Goal: Information Seeking & Learning: Learn about a topic

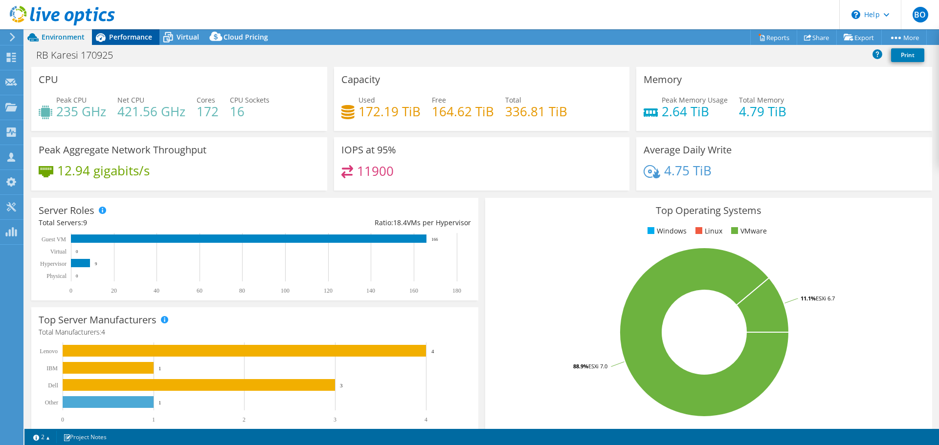
click at [118, 41] on span "Performance" at bounding box center [130, 36] width 43 height 9
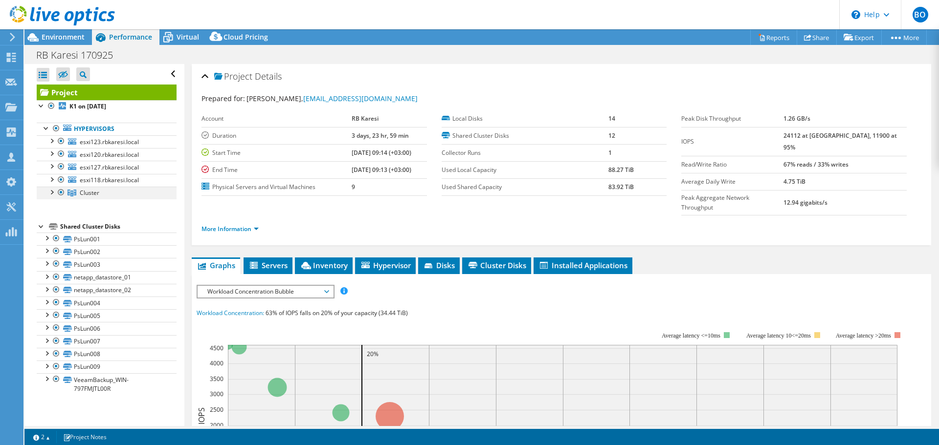
click at [50, 191] on div at bounding box center [51, 192] width 10 height 10
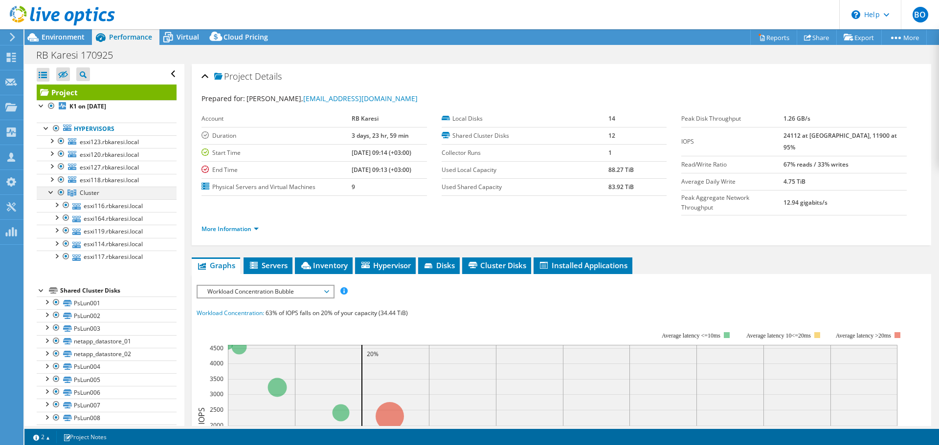
click at [50, 191] on div at bounding box center [51, 192] width 10 height 10
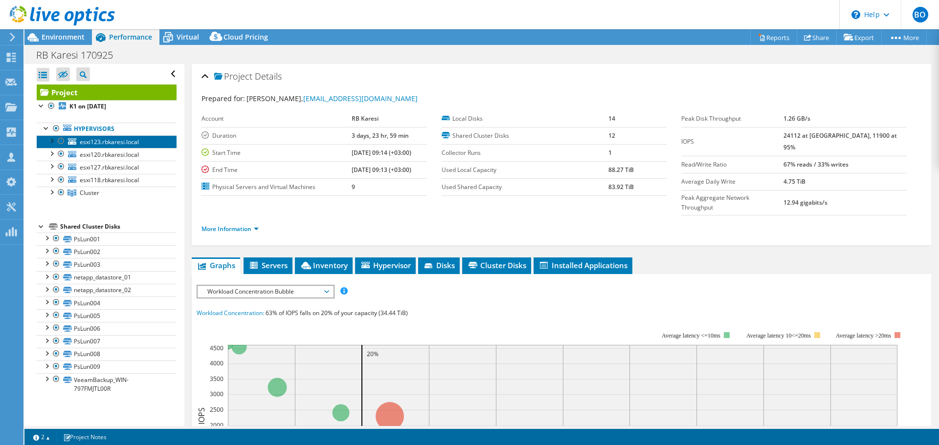
click at [114, 139] on span "esxi123.rbkaresi.local" at bounding box center [109, 142] width 59 height 8
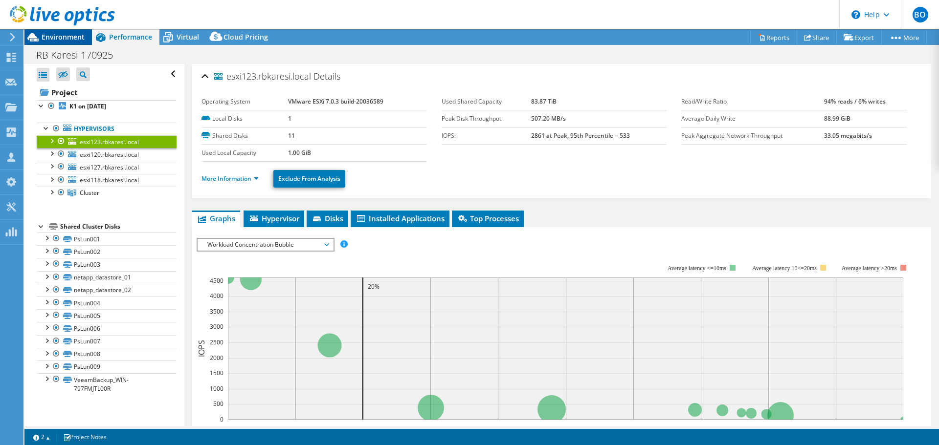
click at [57, 40] on span "Environment" at bounding box center [63, 36] width 43 height 9
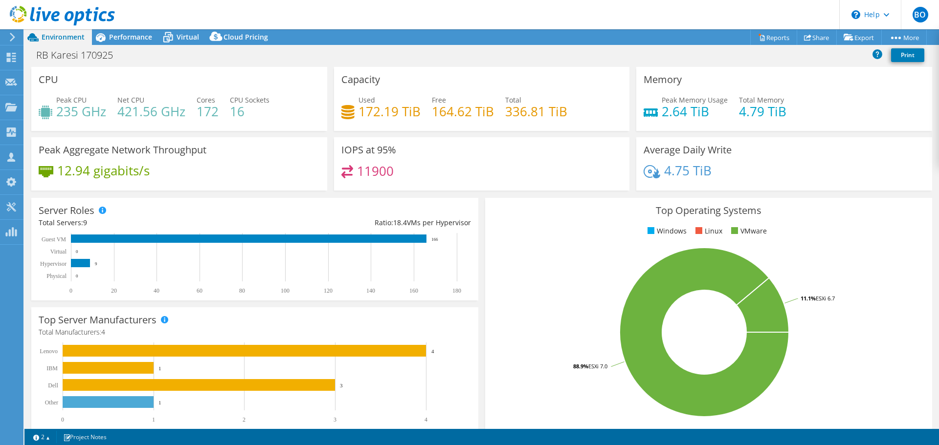
select select "USD"
click at [142, 39] on span "Performance" at bounding box center [130, 36] width 43 height 9
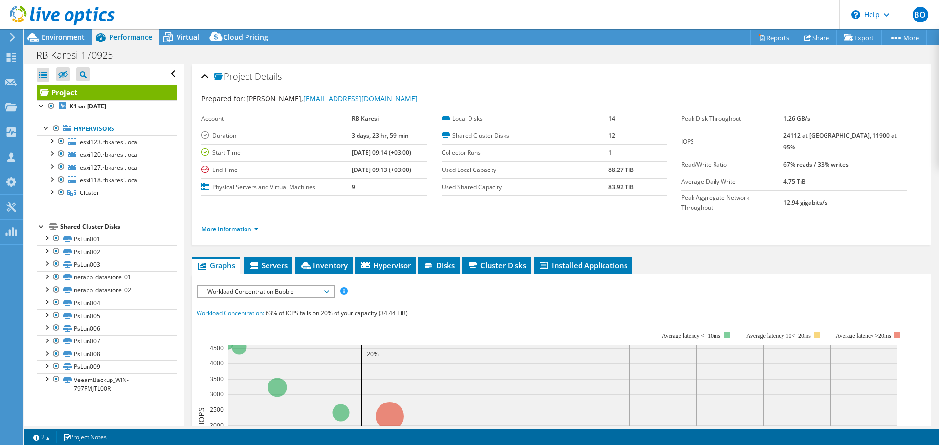
click at [44, 32] on div at bounding box center [57, 16] width 115 height 33
click at [60, 38] on span "Environment" at bounding box center [63, 36] width 43 height 9
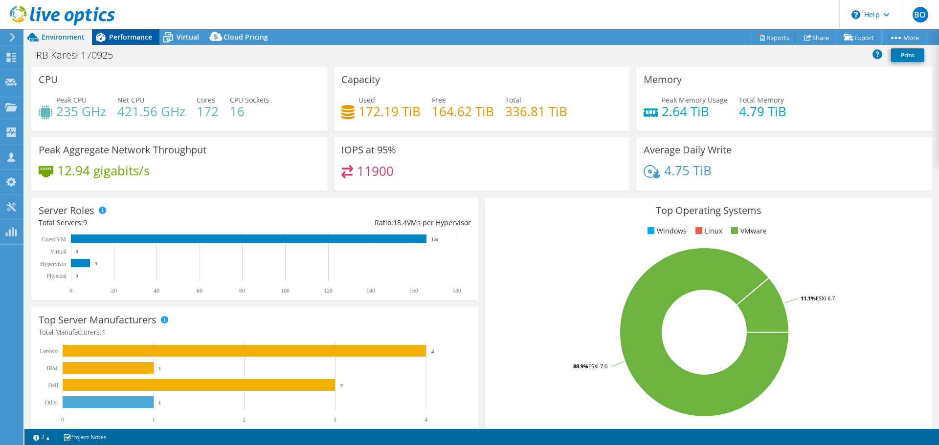
click at [129, 40] on span "Performance" at bounding box center [130, 36] width 43 height 9
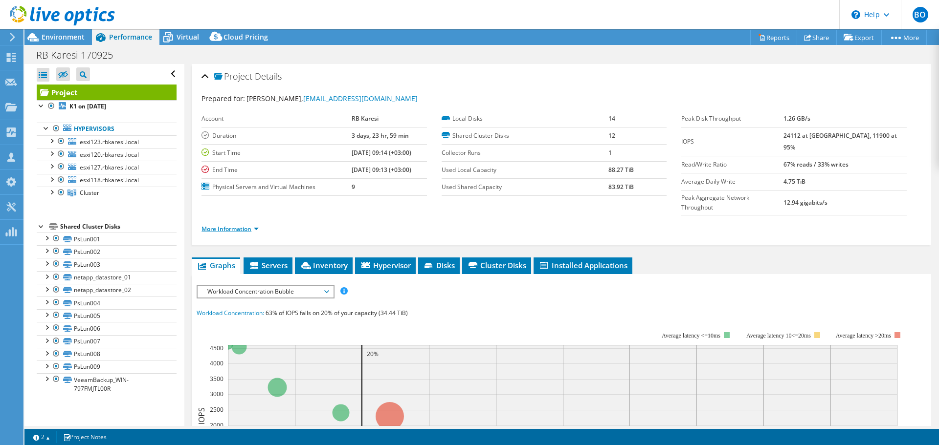
click at [242, 225] on link "More Information" at bounding box center [229, 229] width 57 height 8
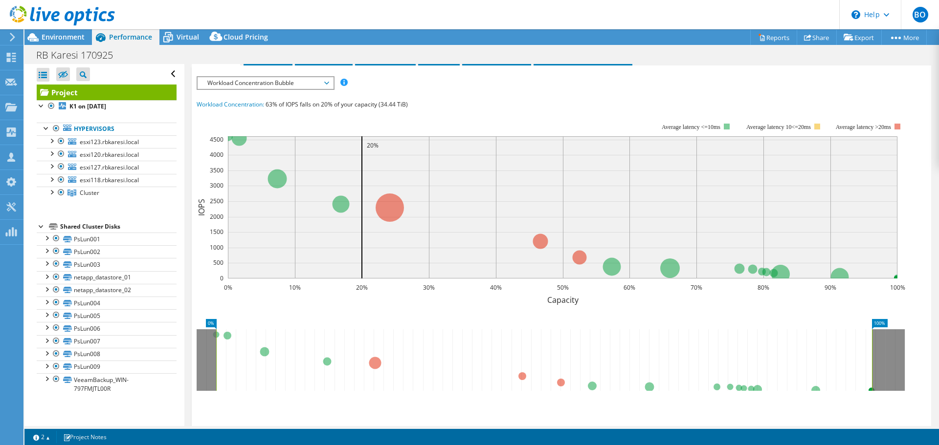
scroll to position [417, 0]
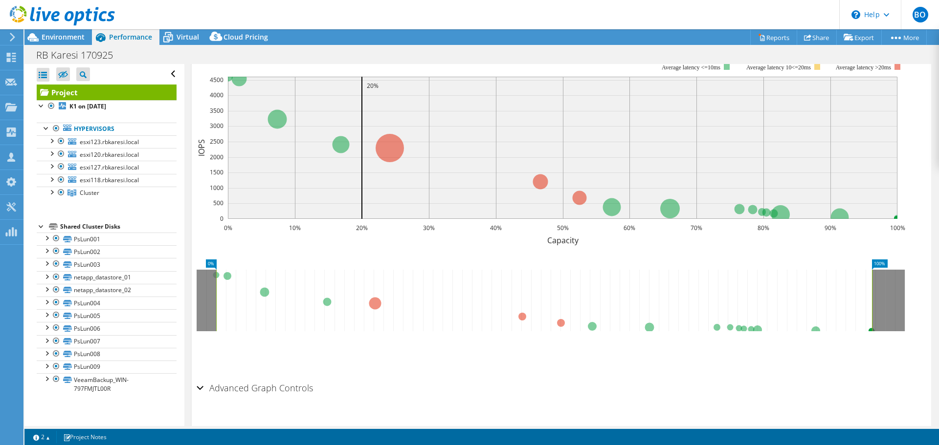
click at [376, 284] on icon at bounding box center [544, 301] width 656 height 62
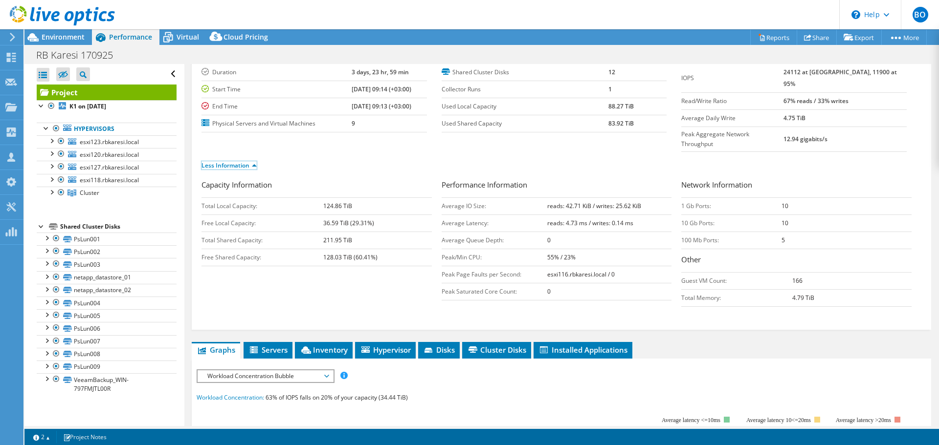
scroll to position [147, 0]
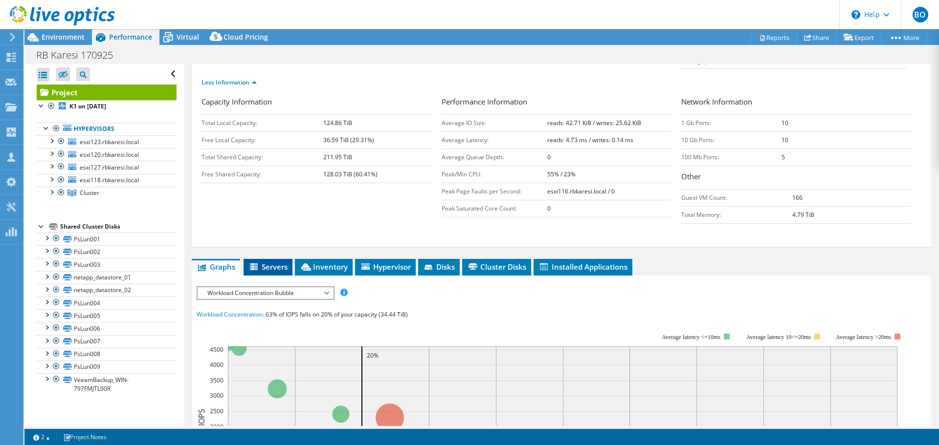
click at [266, 262] on span "Servers" at bounding box center [267, 267] width 39 height 10
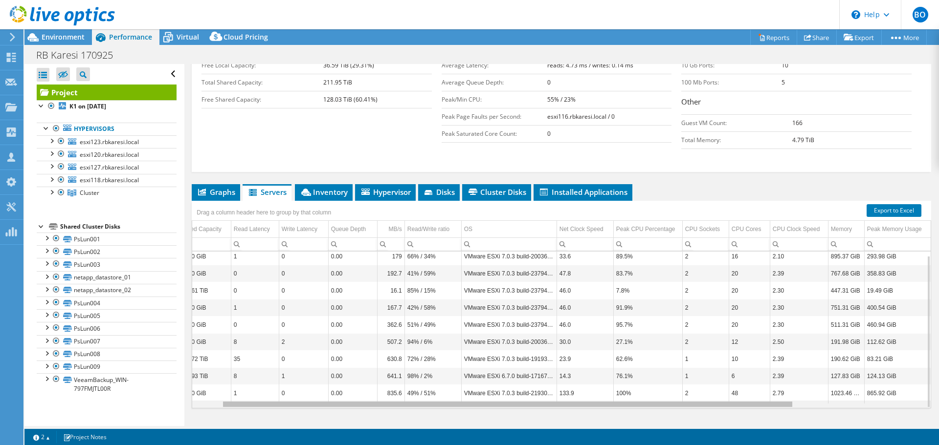
scroll to position [0, 0]
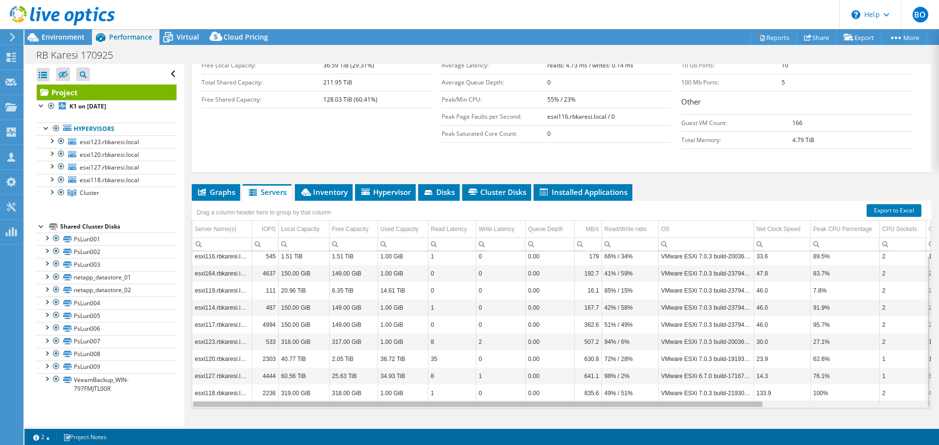
drag, startPoint x: 747, startPoint y: 386, endPoint x: 577, endPoint y: 374, distance: 170.1
click at [577, 374] on body "BO Channel Partner Bulent Odabas bodabas@matrisbilisim.com Matris Bilisim My Pr…" at bounding box center [469, 222] width 939 height 445
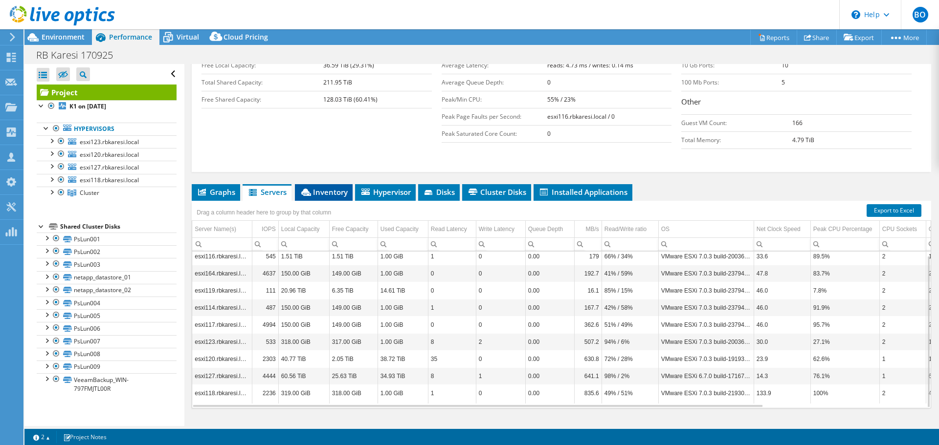
click at [338, 187] on span "Inventory" at bounding box center [324, 192] width 48 height 10
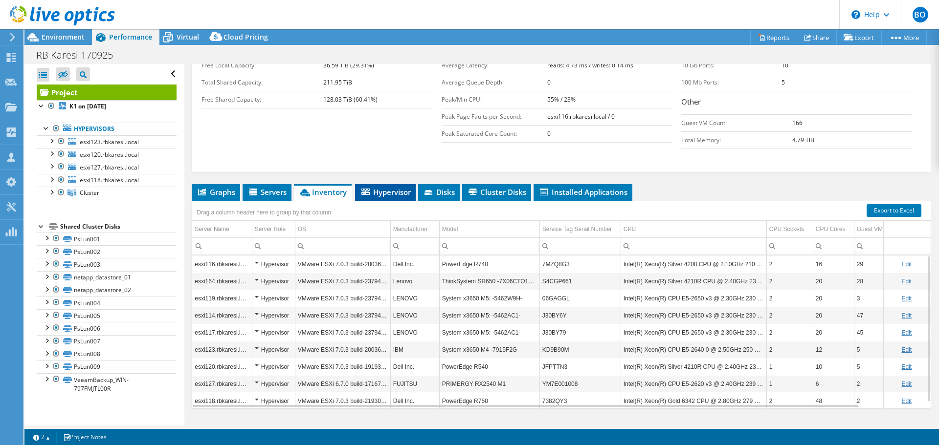
click at [375, 187] on span "Hypervisor" at bounding box center [385, 192] width 51 height 10
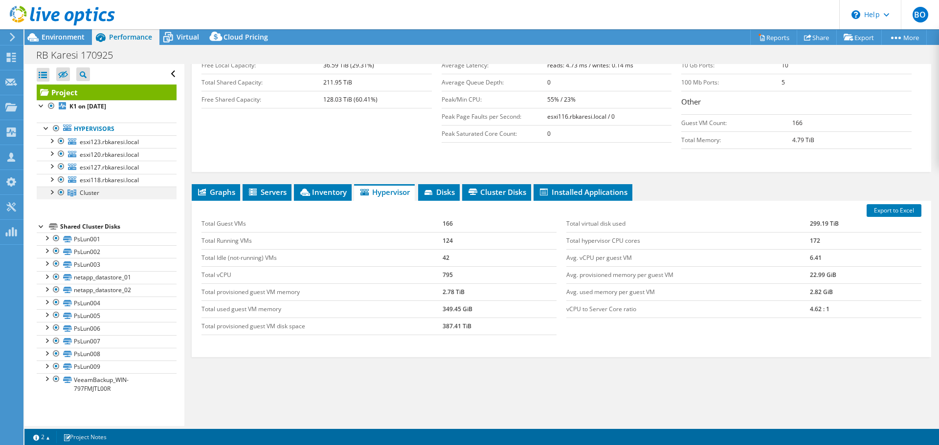
click at [49, 193] on div at bounding box center [51, 192] width 10 height 10
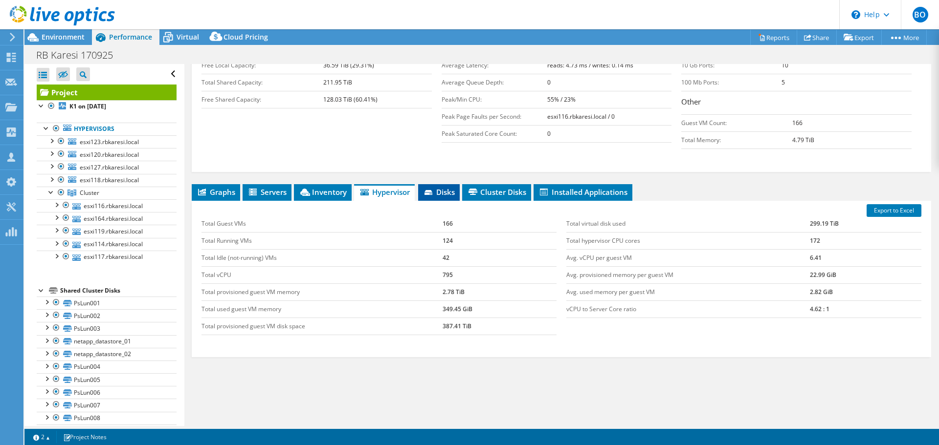
click at [430, 190] on icon at bounding box center [428, 192] width 8 height 5
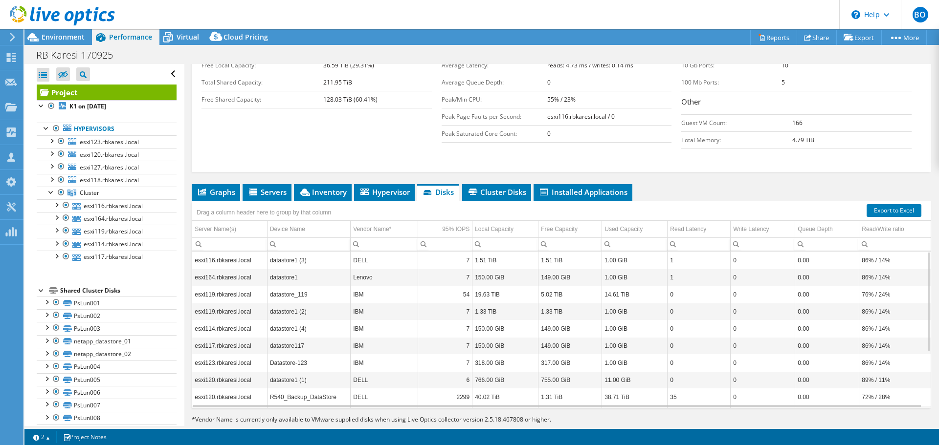
scroll to position [88, 0]
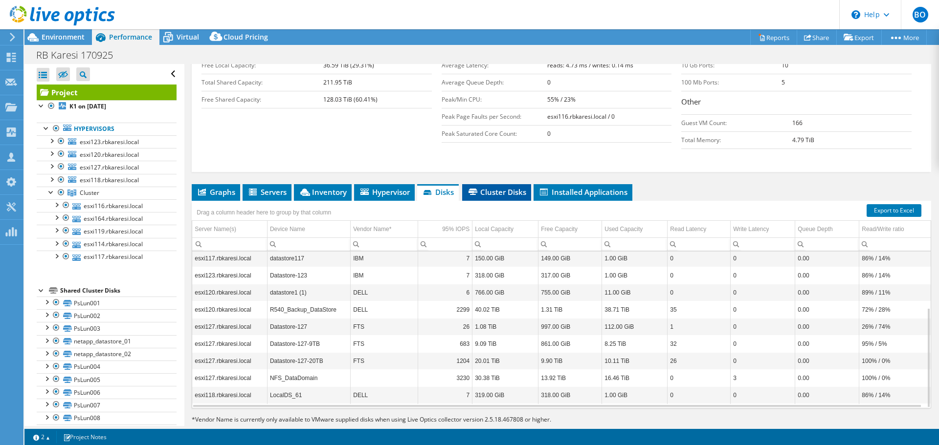
click at [509, 187] on span "Cluster Disks" at bounding box center [496, 192] width 59 height 10
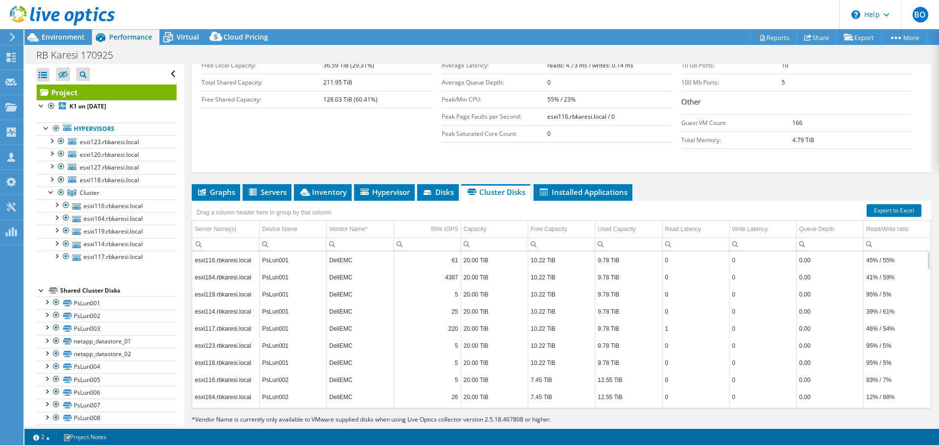
click at [561, 372] on td "7.45 TiB" at bounding box center [561, 380] width 67 height 17
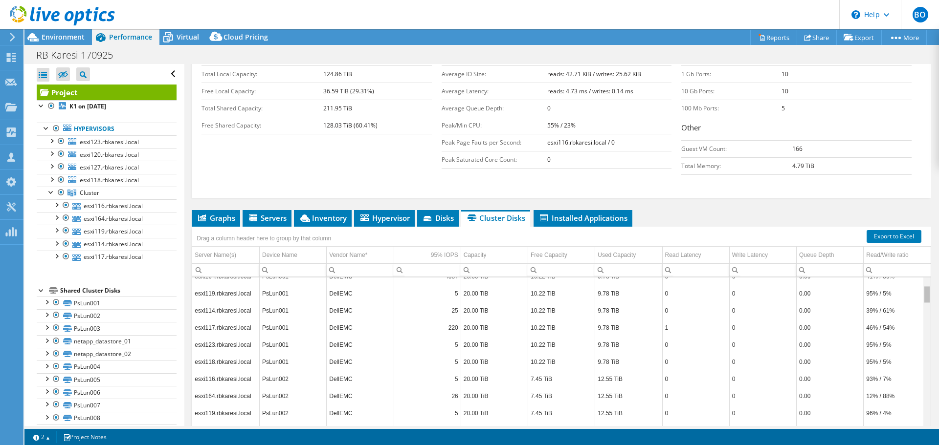
scroll to position [0, 0]
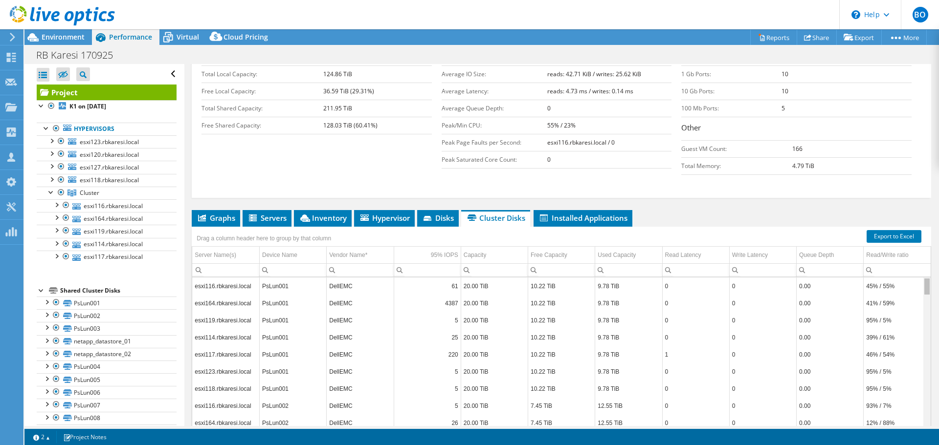
drag, startPoint x: 921, startPoint y: 367, endPoint x: 909, endPoint y: 257, distance: 110.6
click at [909, 257] on body "BO Channel Partner Bulent Odabas bodabas@matrisbilisim.com Matris Bilisim My Pr…" at bounding box center [469, 222] width 939 height 445
click at [136, 338] on link "netapp_datastore_01" at bounding box center [107, 341] width 140 height 13
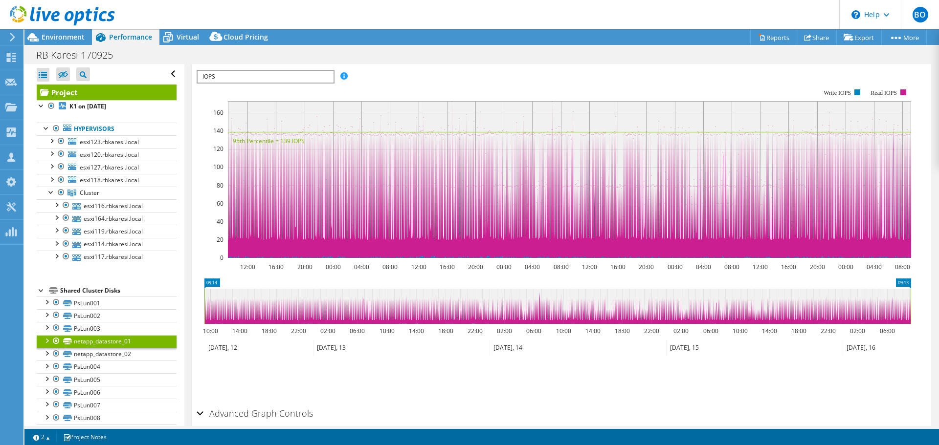
scroll to position [216, 0]
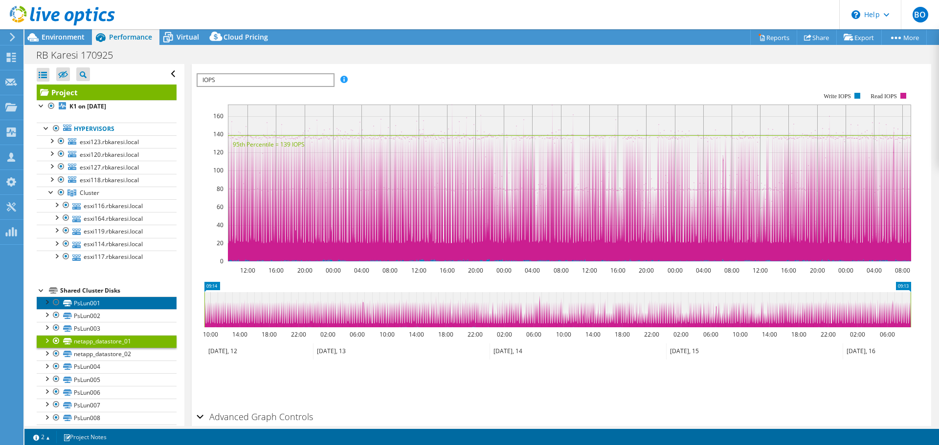
click at [122, 299] on link "PsLun001" at bounding box center [107, 303] width 140 height 13
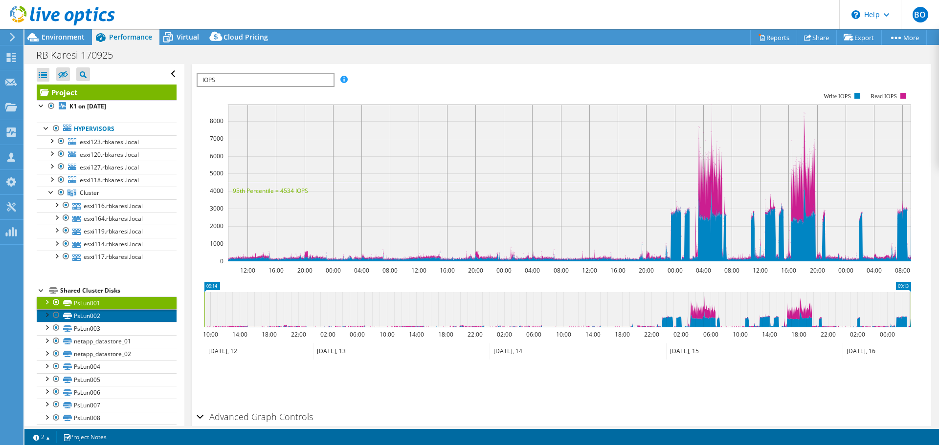
click at [119, 314] on link "PsLun002" at bounding box center [107, 316] width 140 height 13
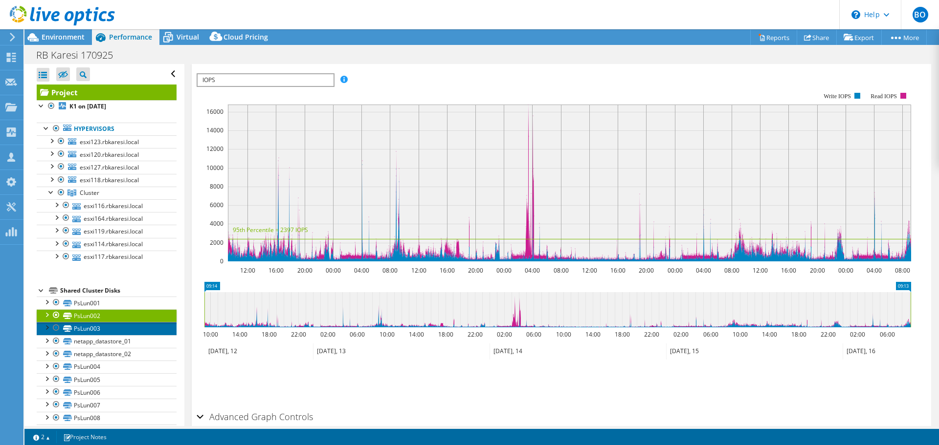
click at [119, 329] on link "PsLun003" at bounding box center [107, 328] width 140 height 13
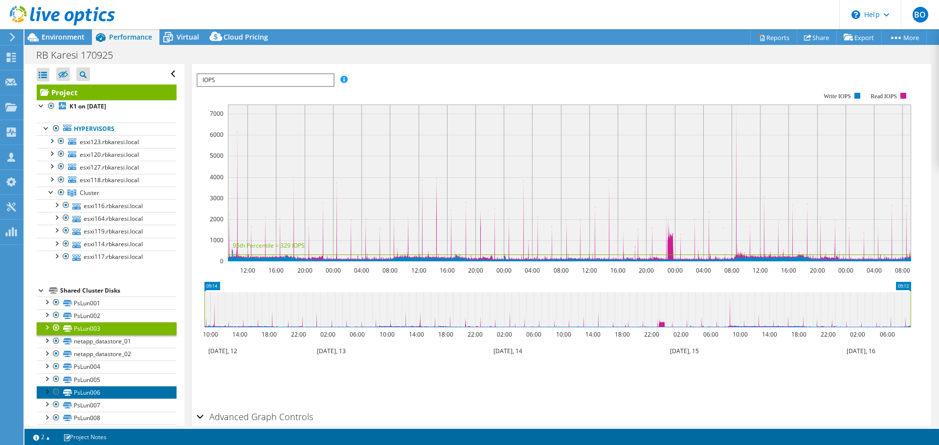
click at [148, 387] on link "PsLun006" at bounding box center [107, 392] width 140 height 13
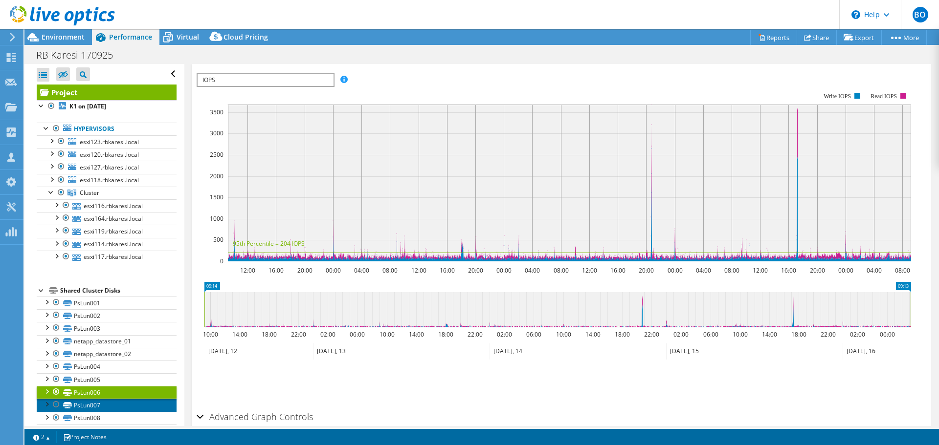
click at [154, 401] on link "PsLun007" at bounding box center [107, 405] width 140 height 13
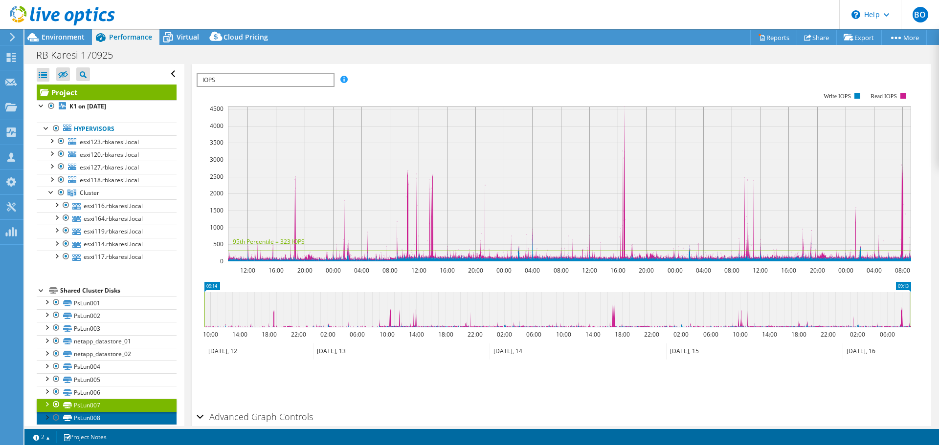
click at [151, 417] on link "PsLun008" at bounding box center [107, 418] width 140 height 13
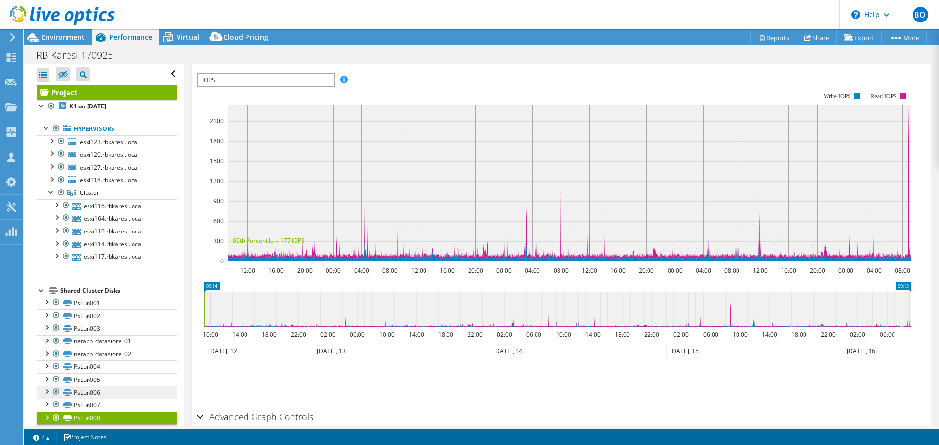
scroll to position [44, 0]
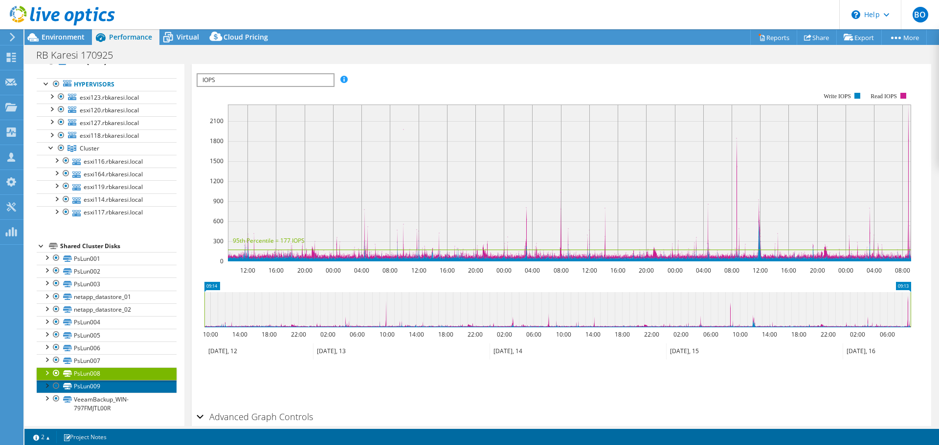
click at [119, 389] on link "PsLun009" at bounding box center [107, 386] width 140 height 13
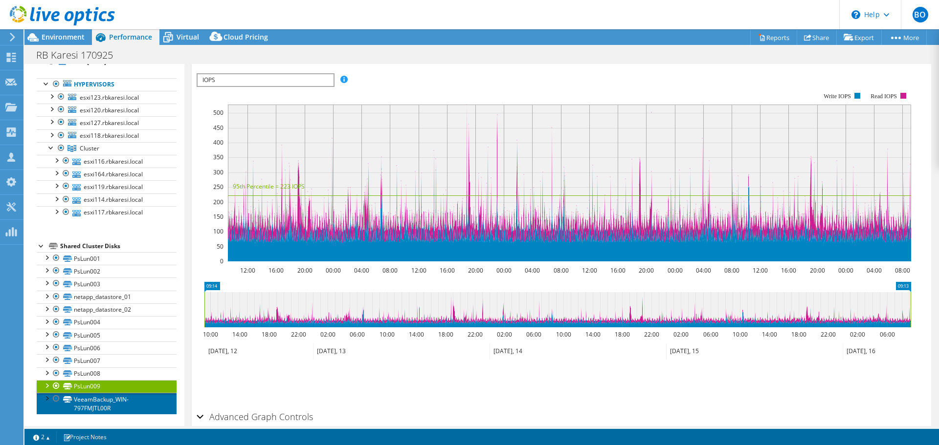
click at [121, 405] on link "VeeamBackup_WIN-797FMJTL00R" at bounding box center [107, 404] width 140 height 22
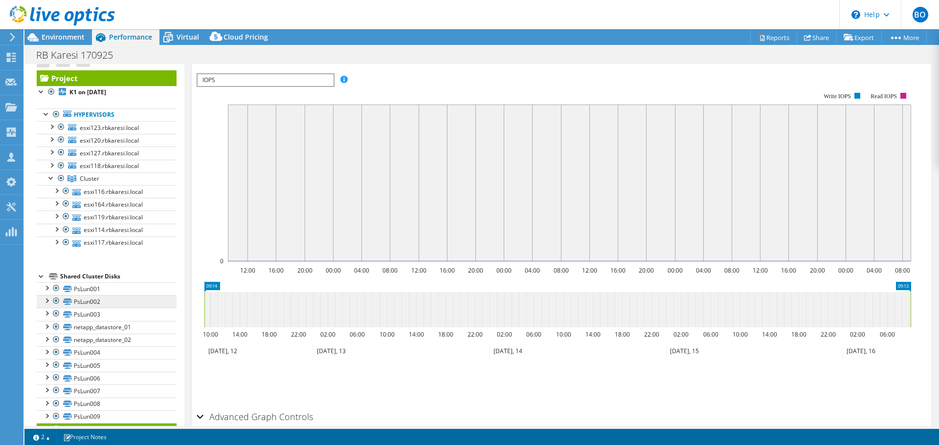
scroll to position [0, 0]
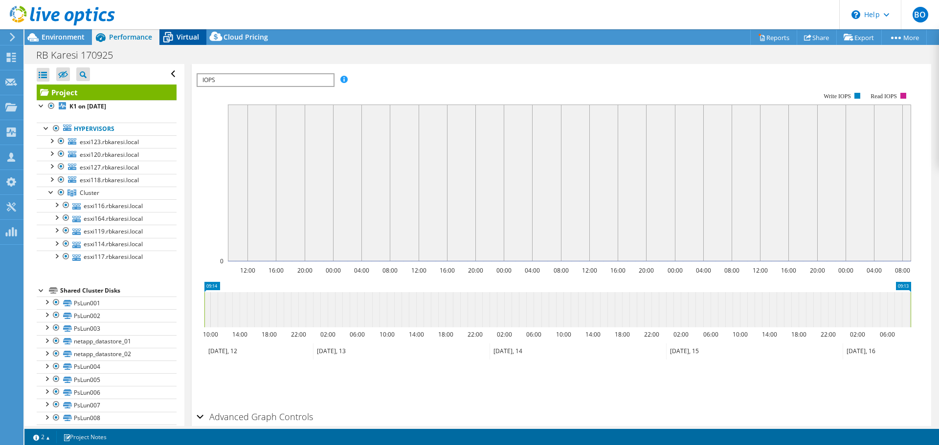
click at [183, 38] on span "Virtual" at bounding box center [188, 36] width 22 height 9
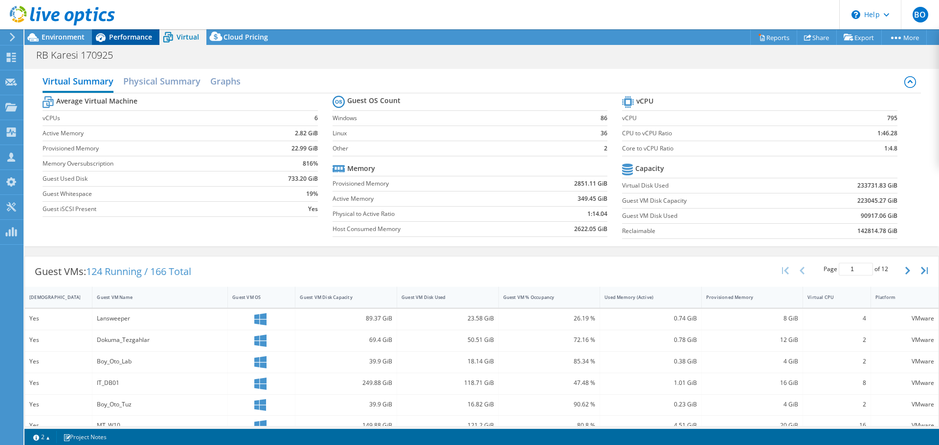
click at [118, 37] on span "Performance" at bounding box center [130, 36] width 43 height 9
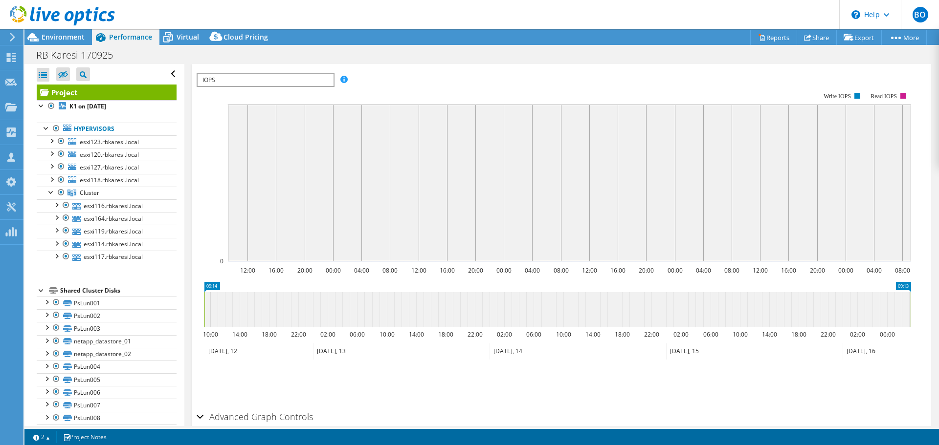
click at [64, 31] on div at bounding box center [57, 16] width 115 height 33
click at [67, 42] on div "Environment" at bounding box center [57, 37] width 67 height 16
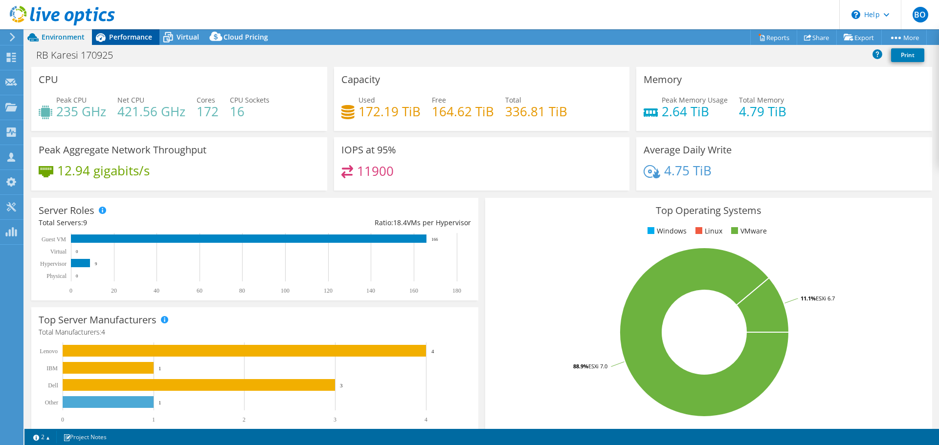
click at [112, 38] on span "Performance" at bounding box center [130, 36] width 43 height 9
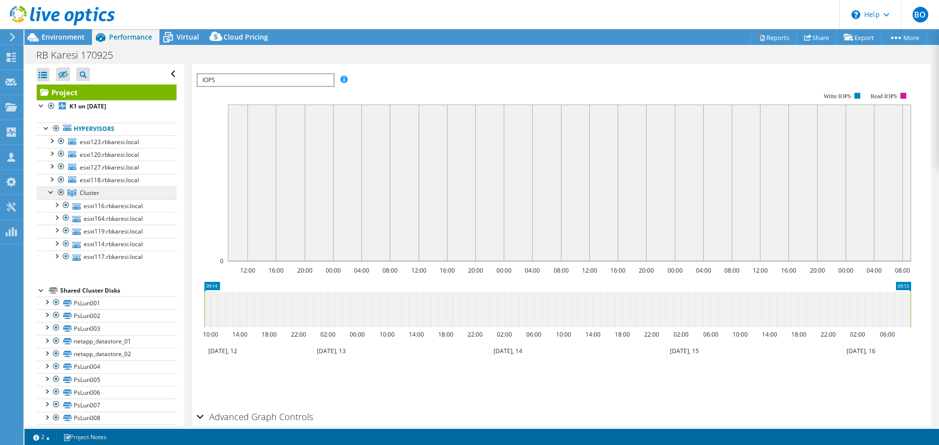
click at [87, 191] on span "Cluster" at bounding box center [90, 193] width 20 height 8
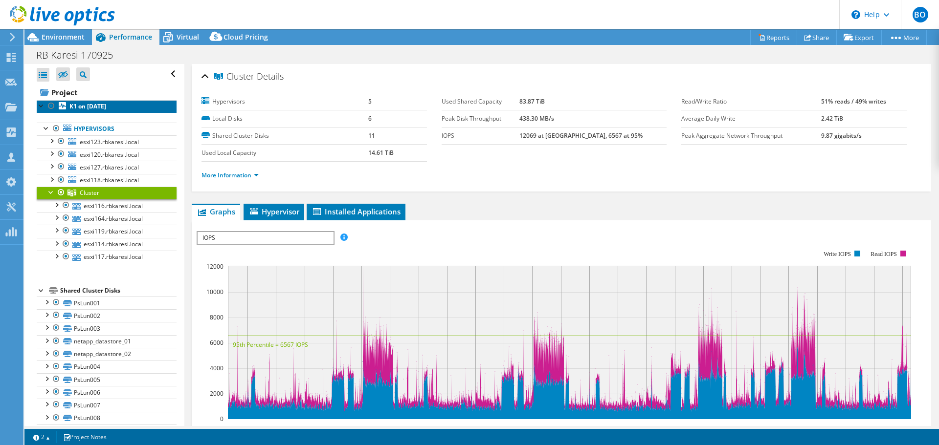
click at [98, 106] on b "K1 on [DATE]" at bounding box center [87, 106] width 37 height 8
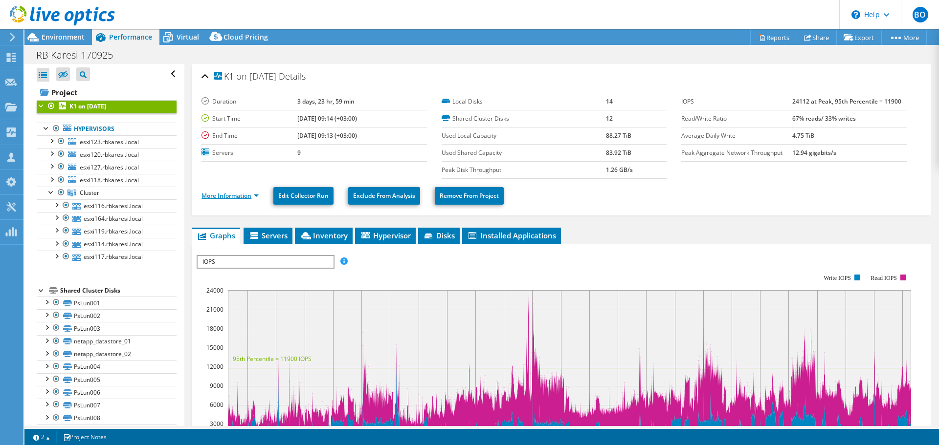
click at [212, 199] on link "More Information" at bounding box center [229, 196] width 57 height 8
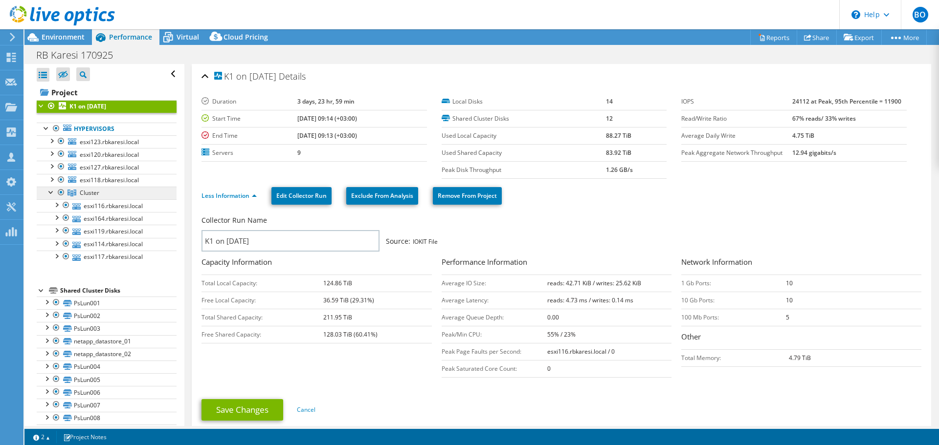
click at [100, 192] on link "Cluster" at bounding box center [107, 193] width 140 height 13
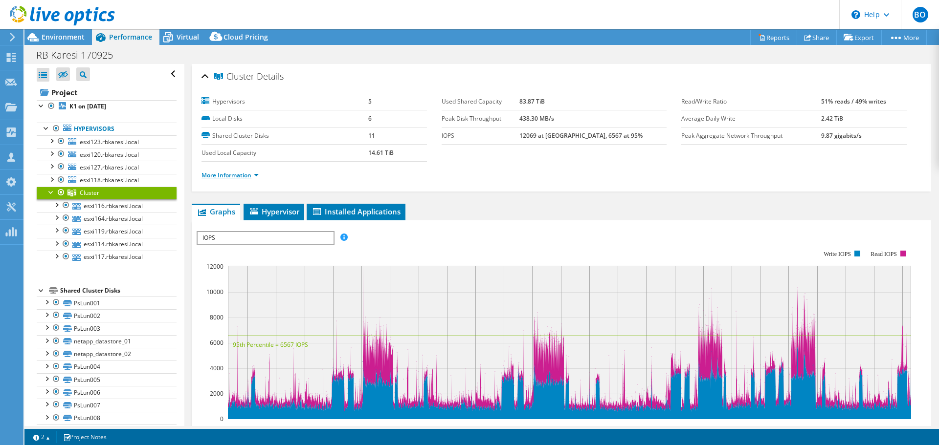
click at [224, 177] on link "More Information" at bounding box center [229, 175] width 57 height 8
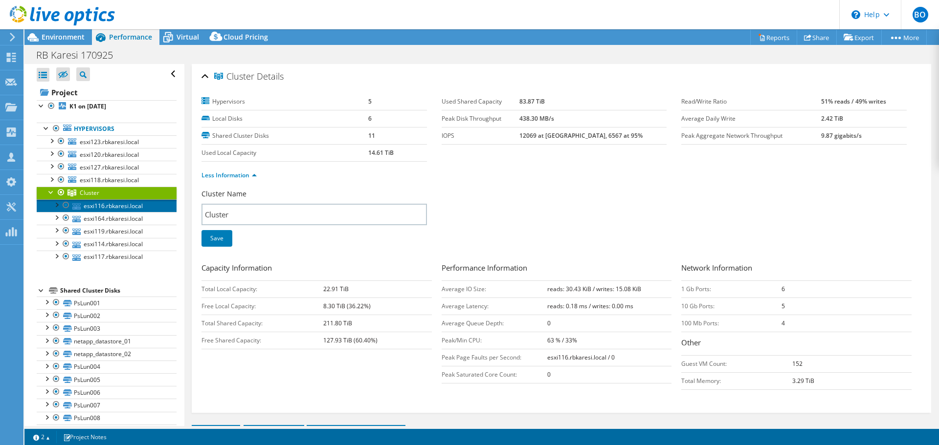
click at [80, 204] on icon at bounding box center [76, 206] width 8 height 6
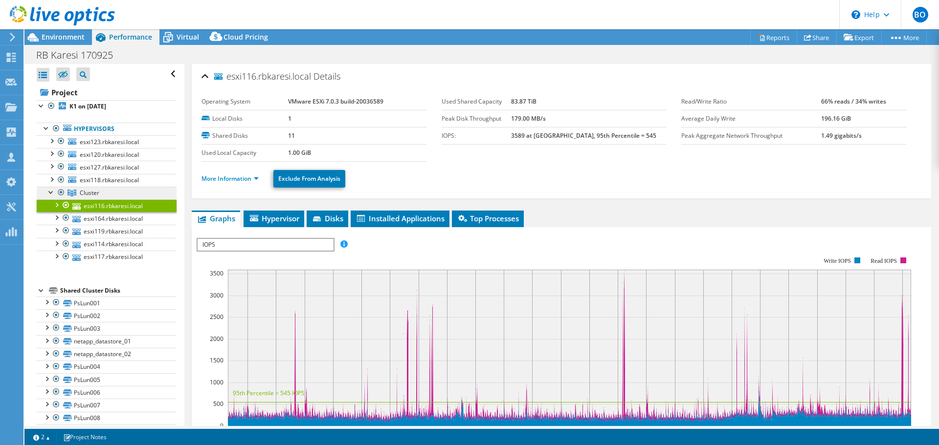
click at [83, 194] on span "Cluster" at bounding box center [90, 193] width 20 height 8
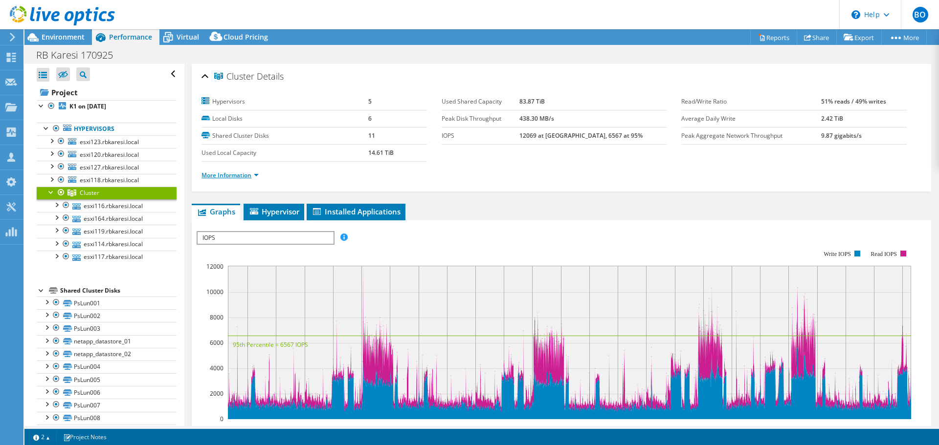
click at [248, 175] on link "More Information" at bounding box center [229, 175] width 57 height 8
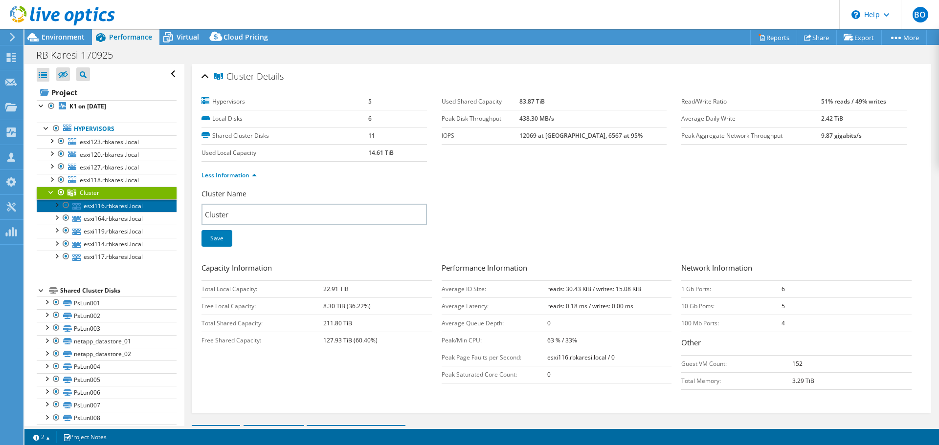
click at [136, 207] on link "esxi116.rbkaresi.local" at bounding box center [107, 205] width 140 height 13
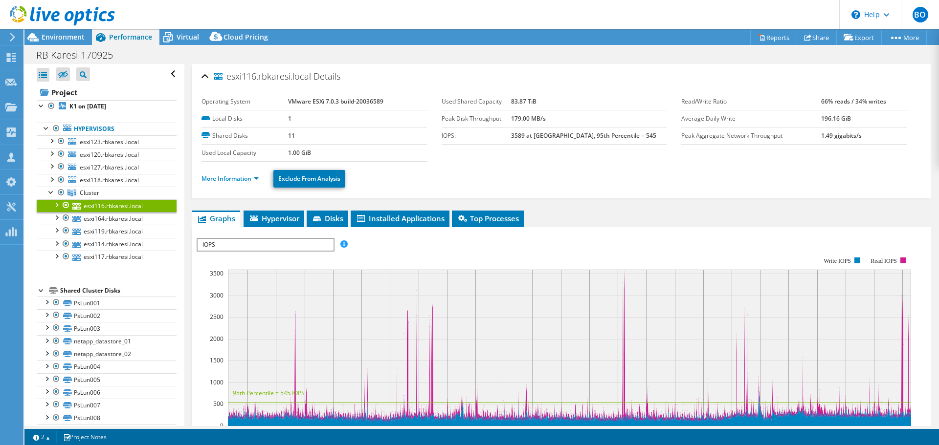
click at [235, 184] on li "More Information" at bounding box center [232, 179] width 63 height 11
click at [236, 182] on link "More Information" at bounding box center [229, 179] width 57 height 8
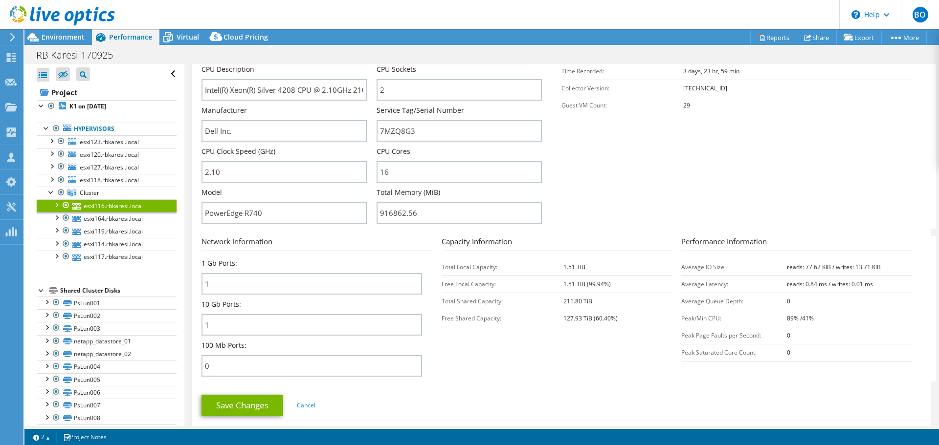
scroll to position [244, 0]
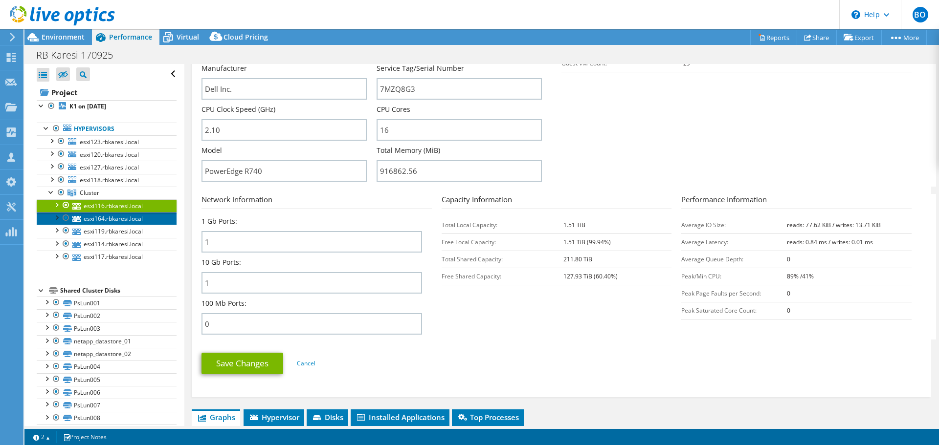
click at [128, 219] on link "esxi164.rbkaresi.local" at bounding box center [107, 218] width 140 height 13
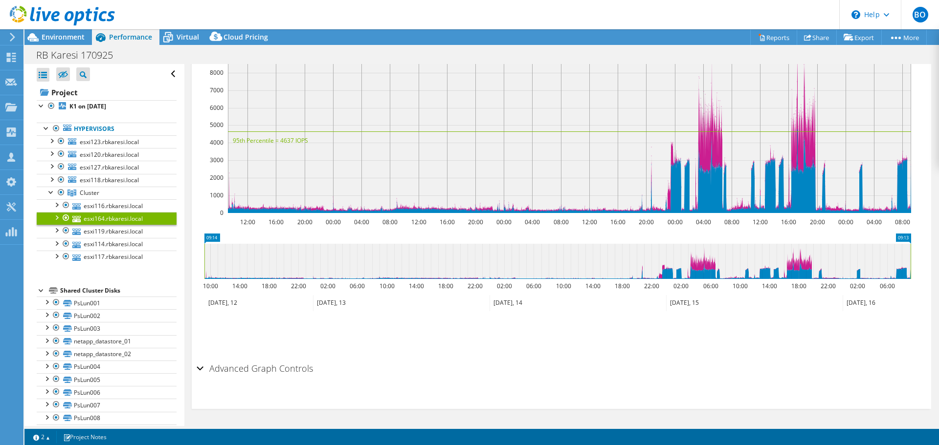
scroll to position [0, 0]
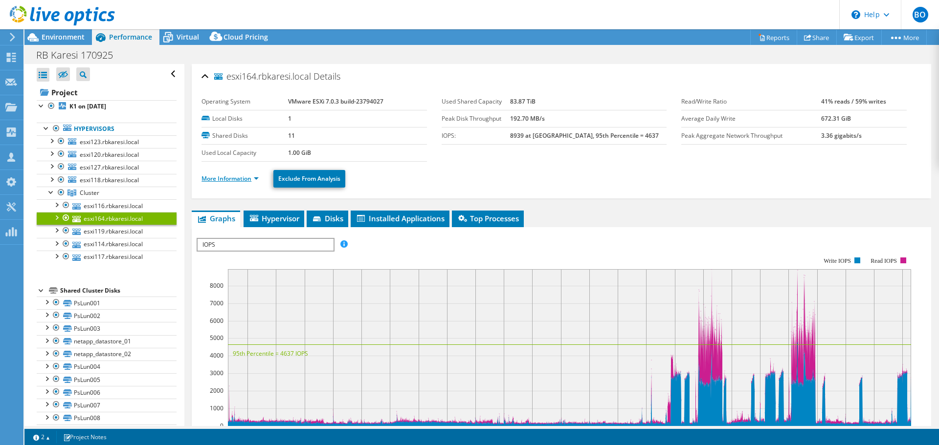
click at [241, 179] on link "More Information" at bounding box center [229, 179] width 57 height 8
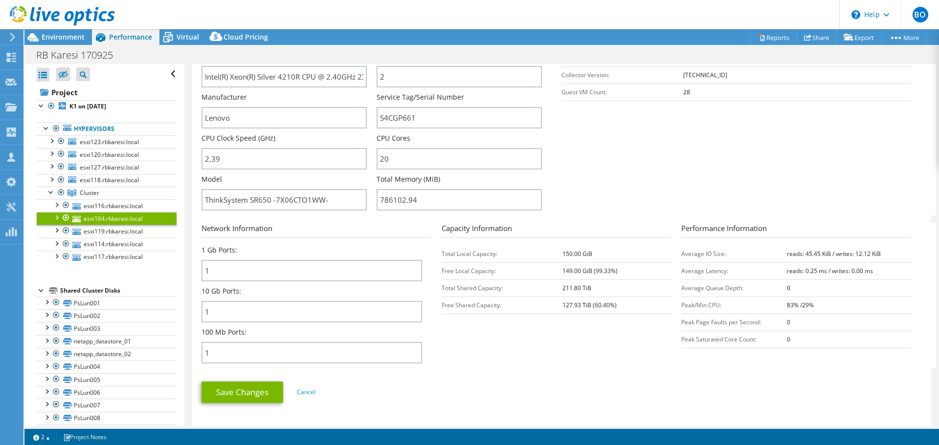
scroll to position [244, 0]
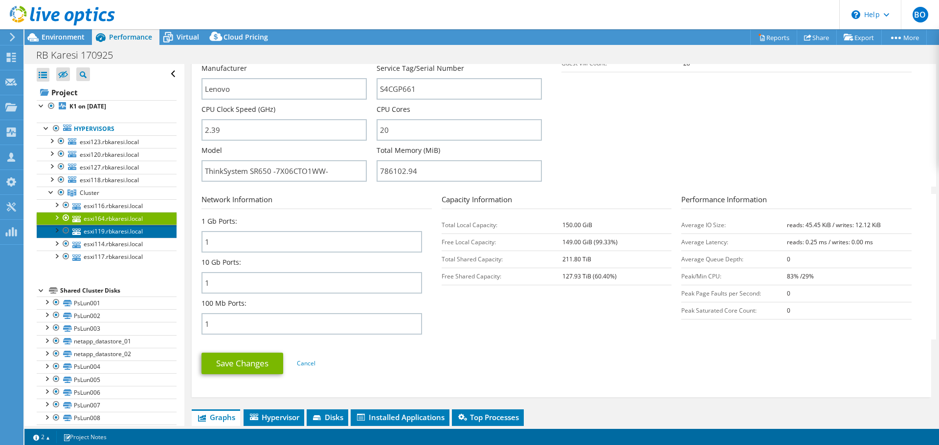
click at [143, 231] on link "esxi119.rbkaresi.local" at bounding box center [107, 231] width 140 height 13
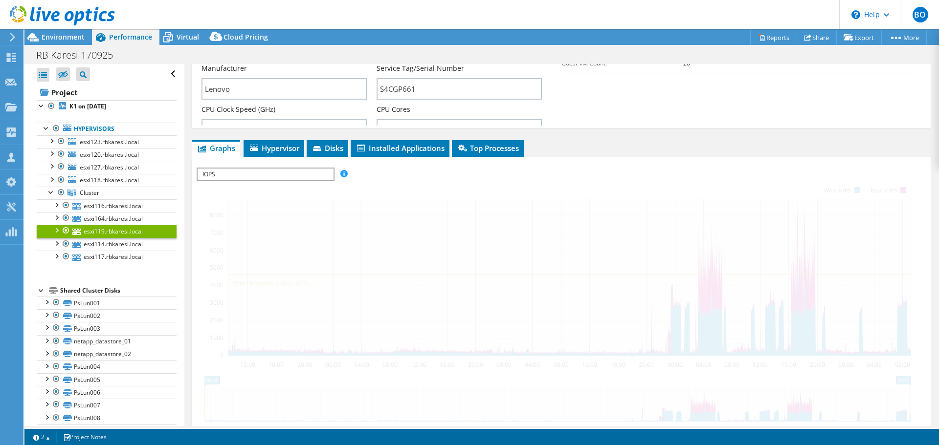
scroll to position [213, 0]
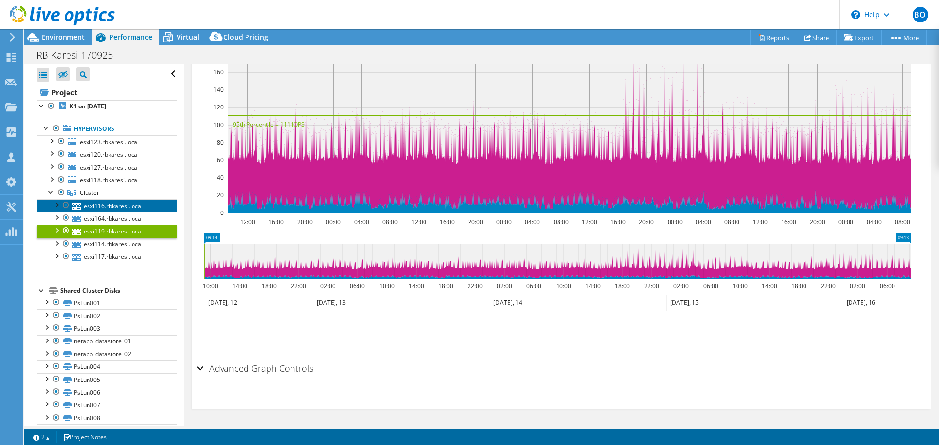
click at [124, 200] on link "esxi116.rbkaresi.local" at bounding box center [107, 205] width 140 height 13
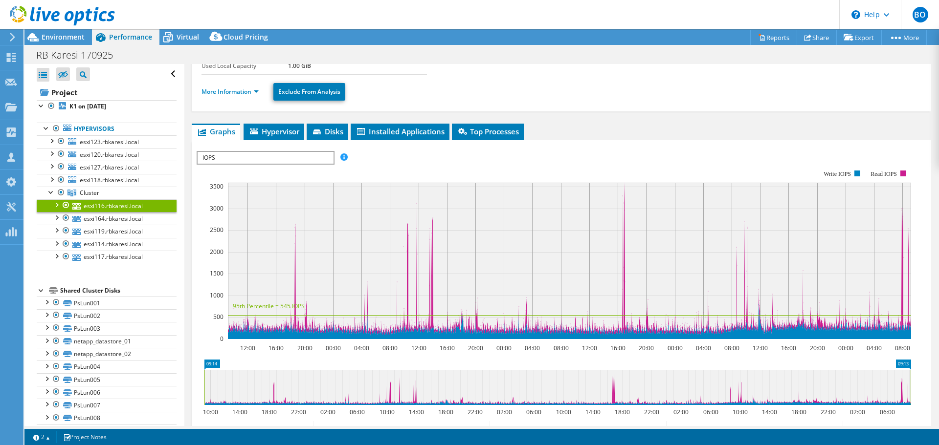
scroll to position [0, 0]
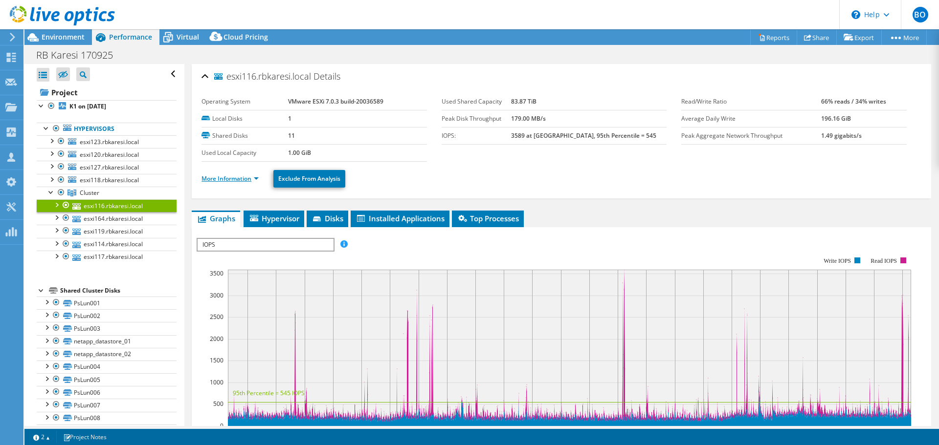
click at [236, 181] on link "More Information" at bounding box center [229, 179] width 57 height 8
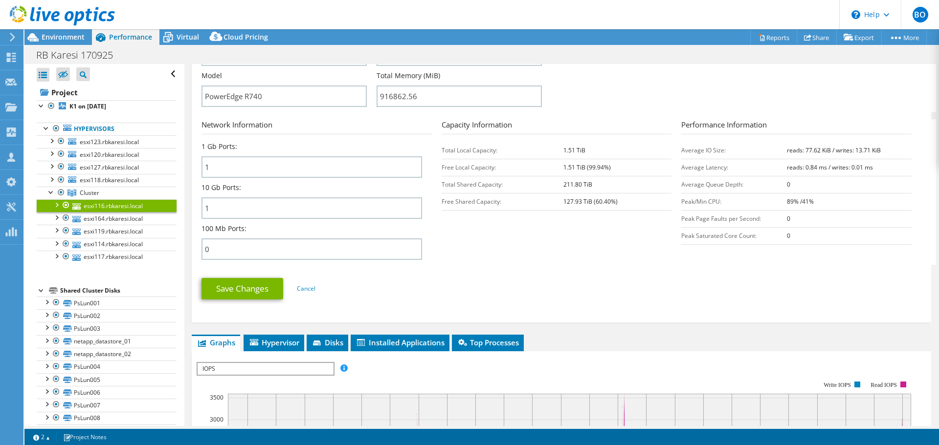
scroll to position [440, 0]
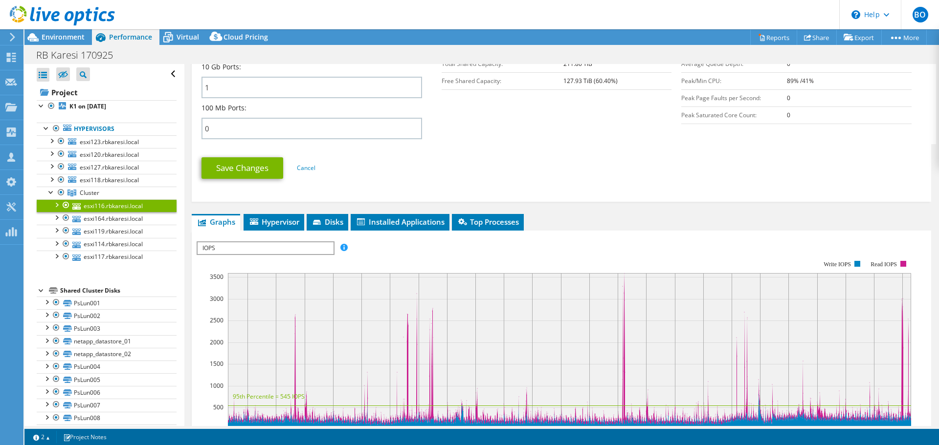
click at [317, 248] on span "IOPS" at bounding box center [265, 249] width 135 height 12
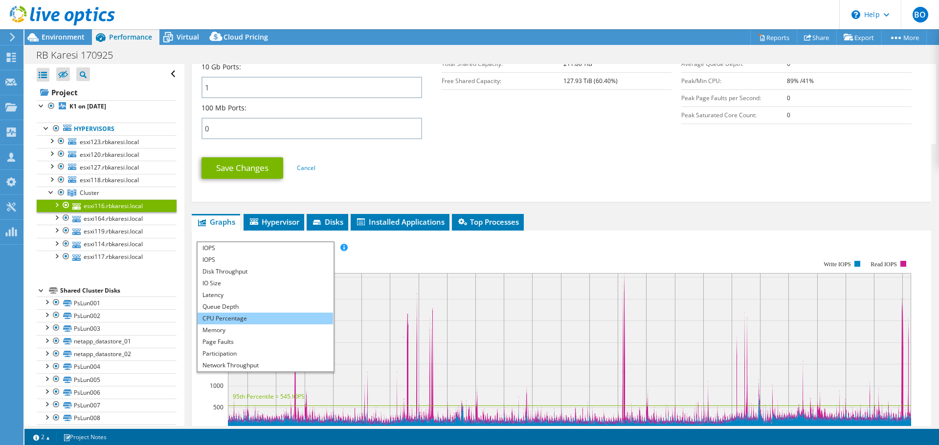
click at [306, 320] on li "CPU Percentage" at bounding box center [265, 319] width 135 height 12
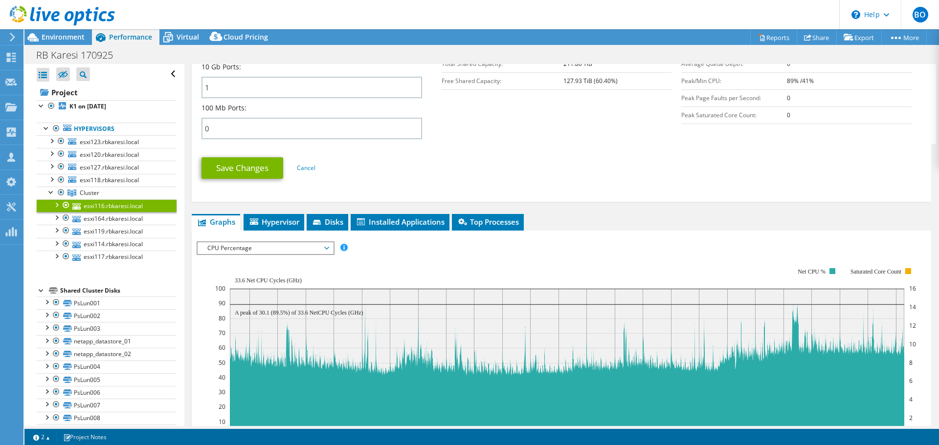
click at [299, 250] on span "CPU Percentage" at bounding box center [265, 249] width 126 height 12
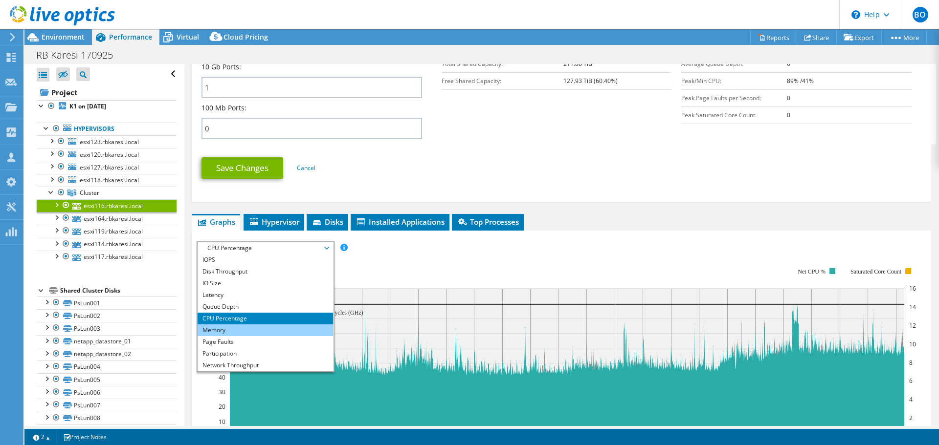
click at [261, 332] on li "Memory" at bounding box center [265, 331] width 135 height 12
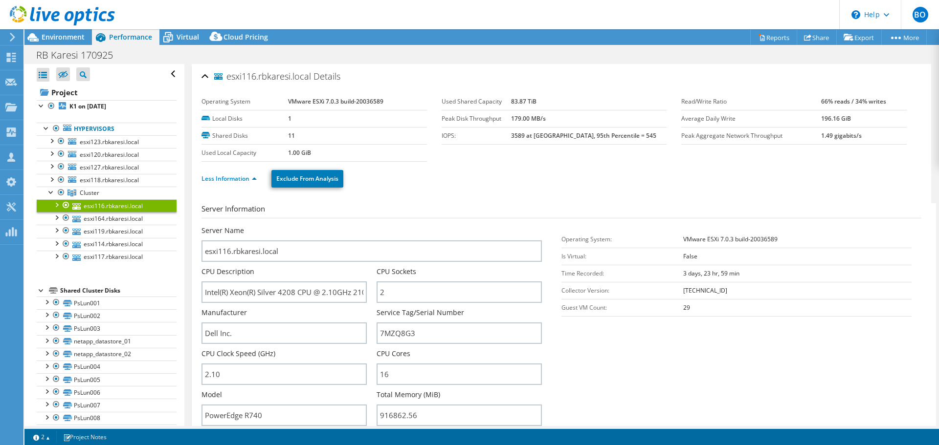
select select "USD"
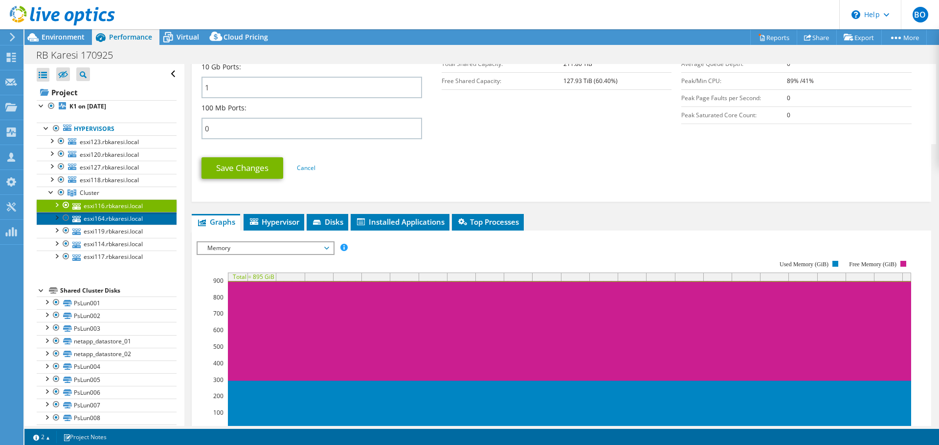
click at [114, 218] on link "esxi164.rbkaresi.local" at bounding box center [107, 218] width 140 height 13
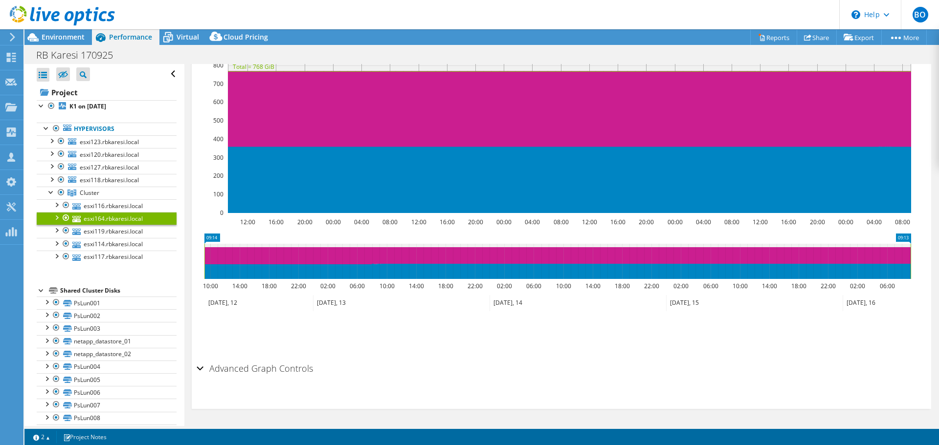
scroll to position [0, 0]
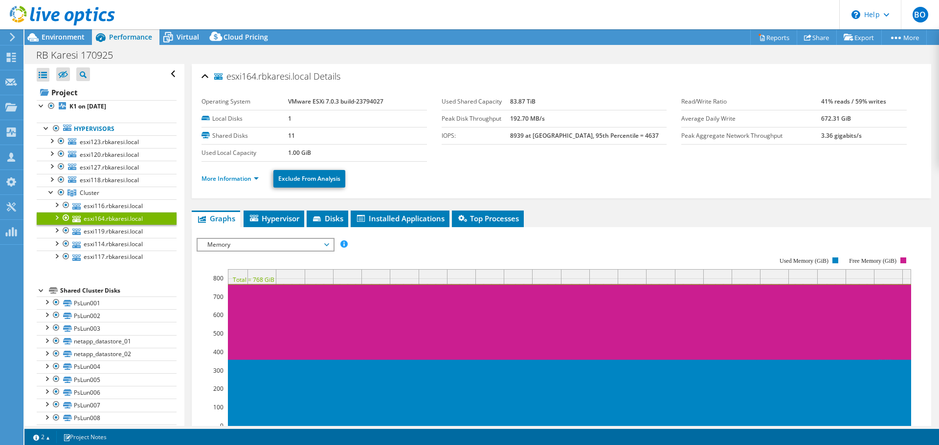
click at [261, 247] on span "Memory" at bounding box center [265, 245] width 126 height 12
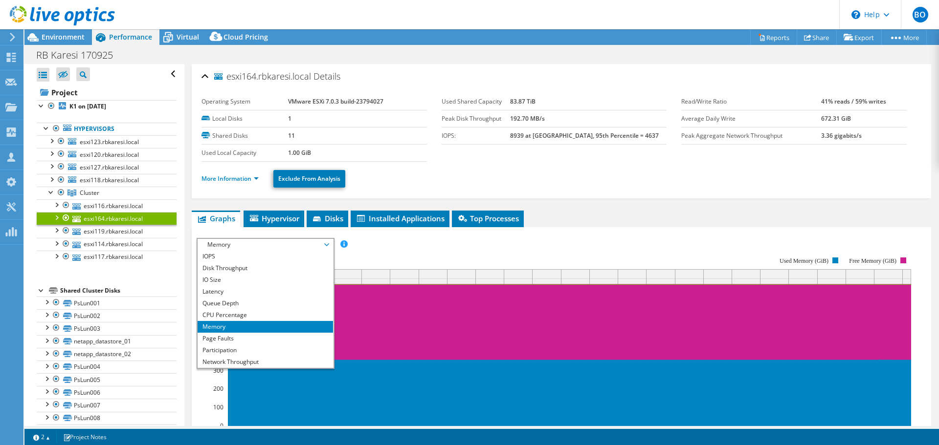
click at [261, 247] on span "Memory" at bounding box center [265, 245] width 126 height 12
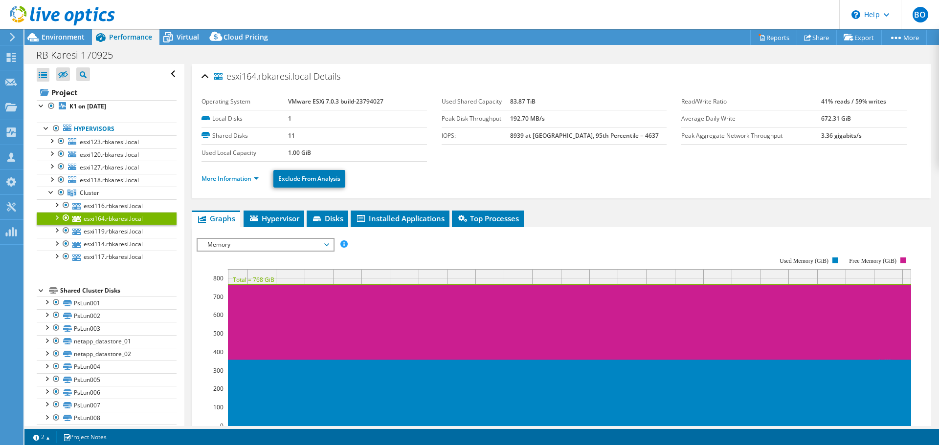
click at [261, 247] on span "Memory" at bounding box center [265, 245] width 126 height 12
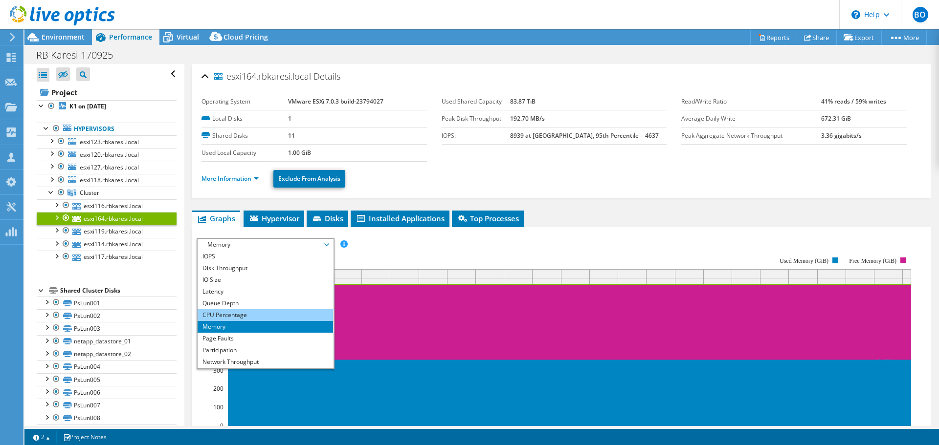
click at [245, 311] on li "CPU Percentage" at bounding box center [265, 316] width 135 height 12
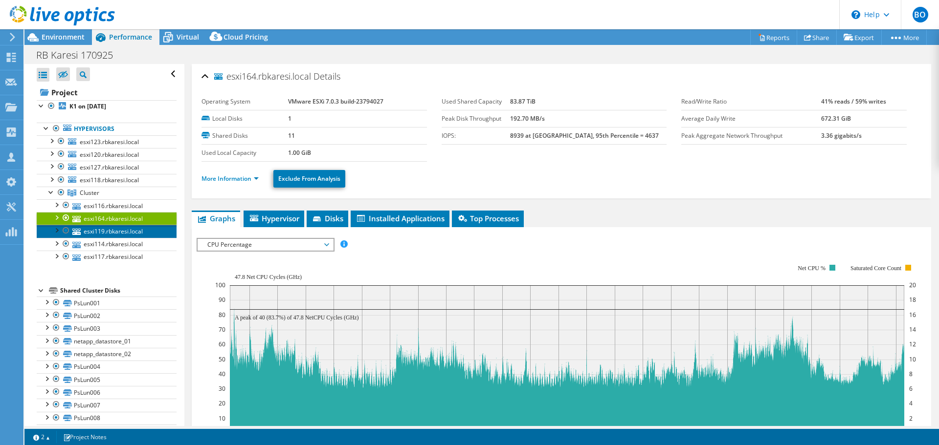
click at [150, 232] on link "esxi119.rbkaresi.local" at bounding box center [107, 231] width 140 height 13
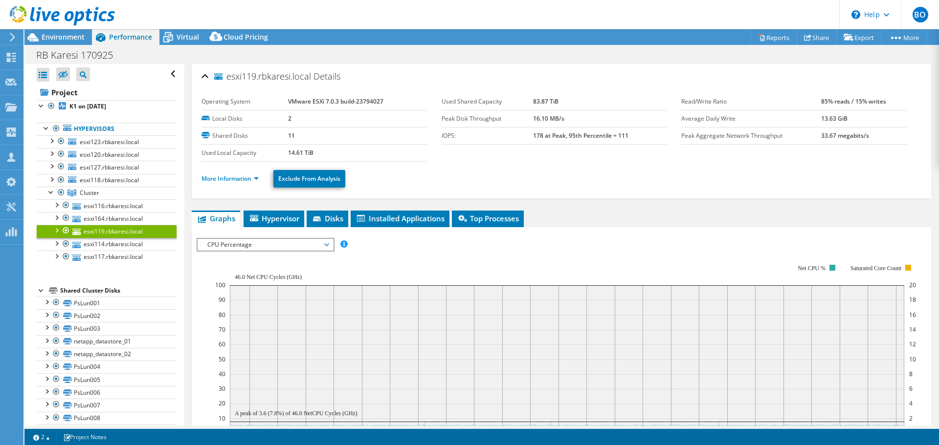
scroll to position [49, 0]
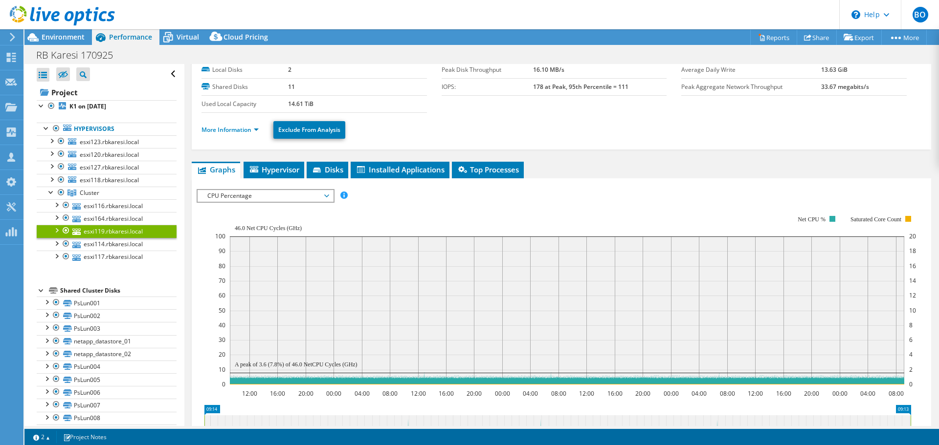
click at [300, 195] on span "CPU Percentage" at bounding box center [265, 196] width 126 height 12
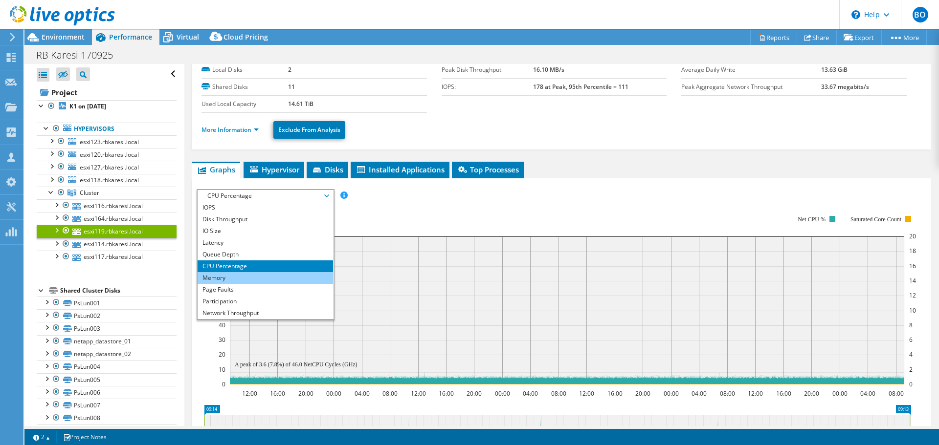
click at [288, 277] on li "Memory" at bounding box center [265, 278] width 135 height 12
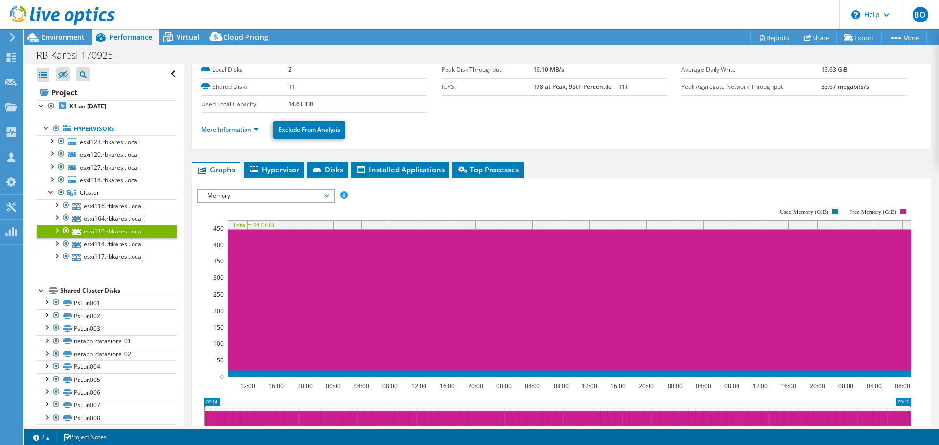
click at [271, 190] on span "Memory" at bounding box center [265, 196] width 126 height 12
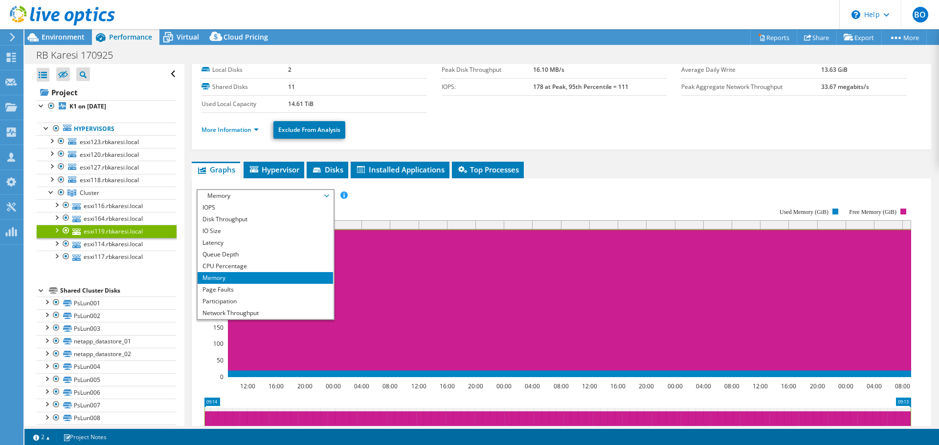
click at [271, 190] on span "Memory" at bounding box center [265, 196] width 126 height 12
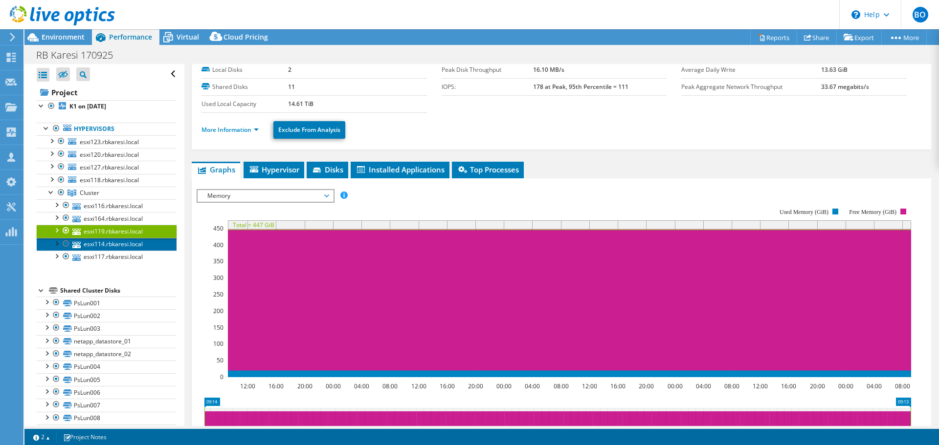
click at [144, 243] on link "esxi114.rbkaresi.local" at bounding box center [107, 244] width 140 height 13
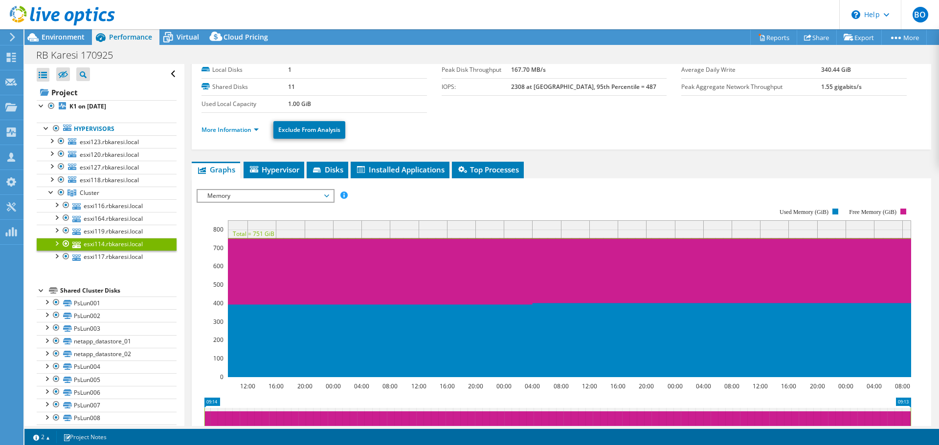
click at [298, 193] on span "Memory" at bounding box center [265, 196] width 126 height 12
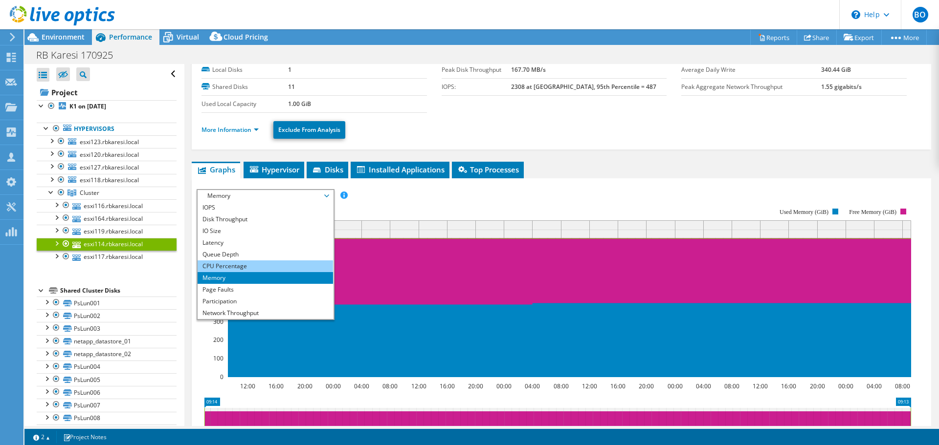
click at [272, 266] on li "CPU Percentage" at bounding box center [265, 267] width 135 height 12
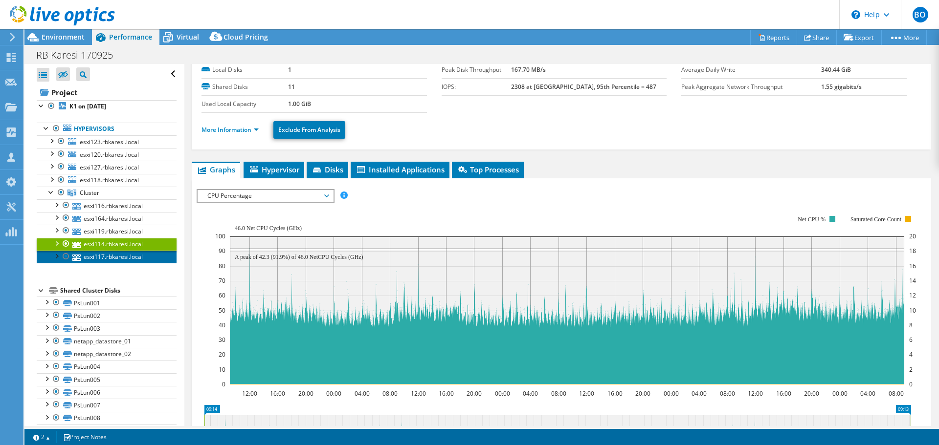
click at [149, 262] on link "esxi117.rbkaresi.local" at bounding box center [107, 257] width 140 height 13
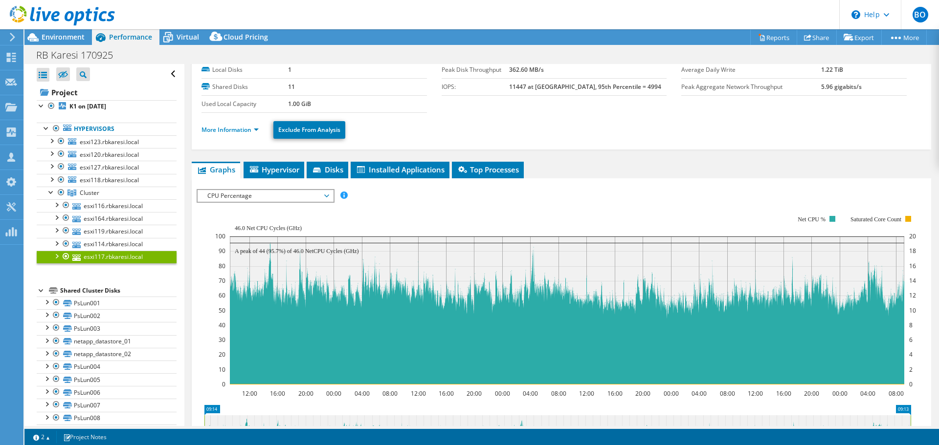
click at [290, 190] on span "CPU Percentage" at bounding box center [265, 196] width 126 height 12
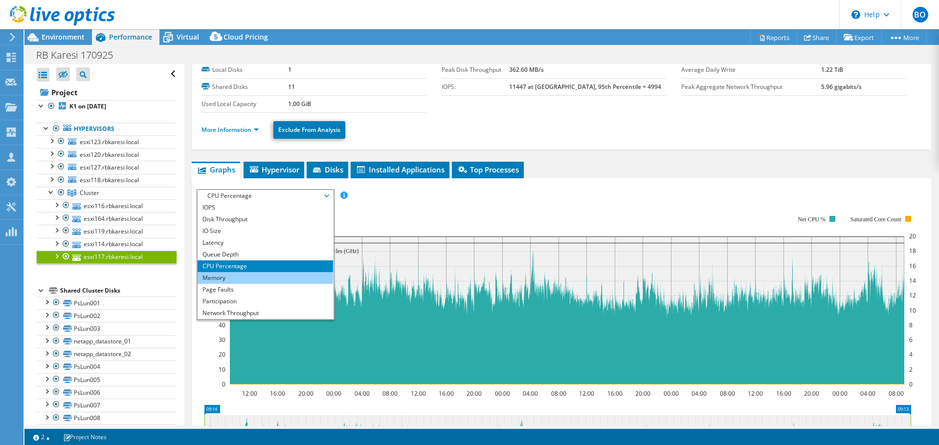
click at [256, 276] on li "Memory" at bounding box center [265, 278] width 135 height 12
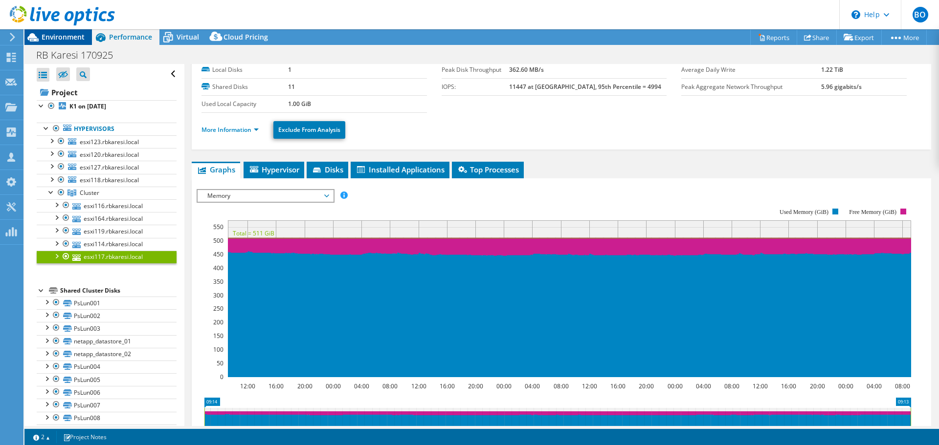
click at [44, 42] on div "Environment" at bounding box center [57, 37] width 67 height 16
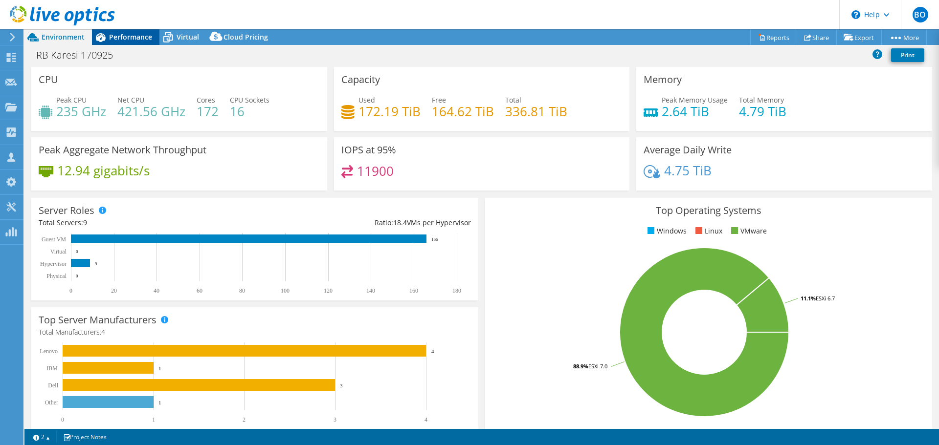
click at [121, 41] on span "Performance" at bounding box center [130, 36] width 43 height 9
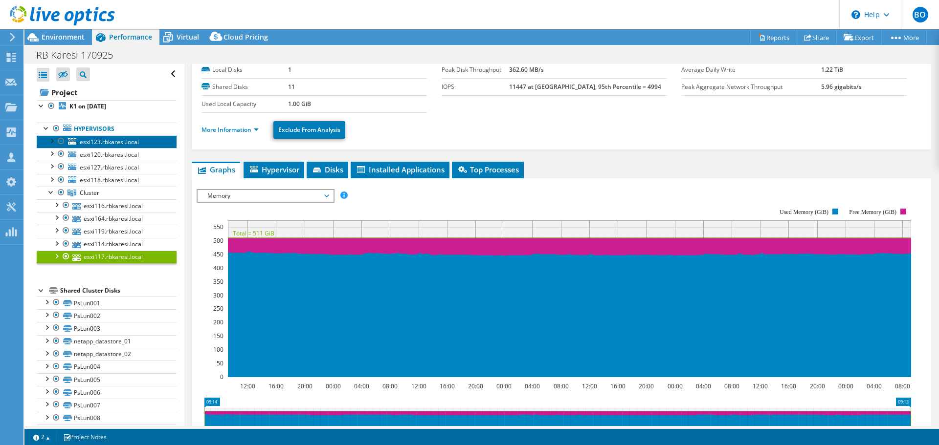
click at [135, 143] on span "esxi123.rbkaresi.local" at bounding box center [109, 142] width 59 height 8
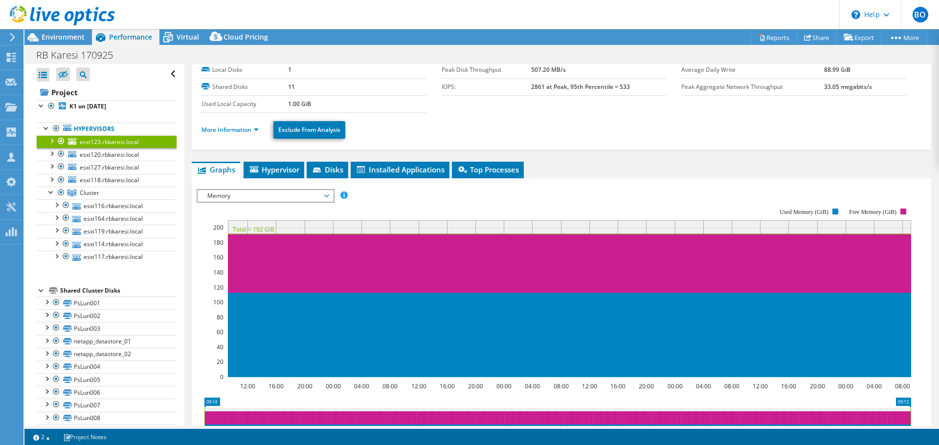
scroll to position [0, 0]
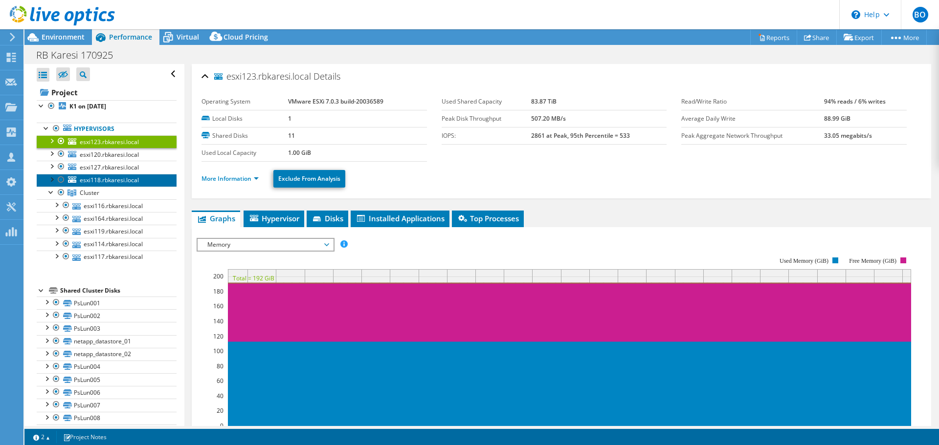
click at [123, 179] on span "esxi118.rbkaresi.local" at bounding box center [109, 180] width 59 height 8
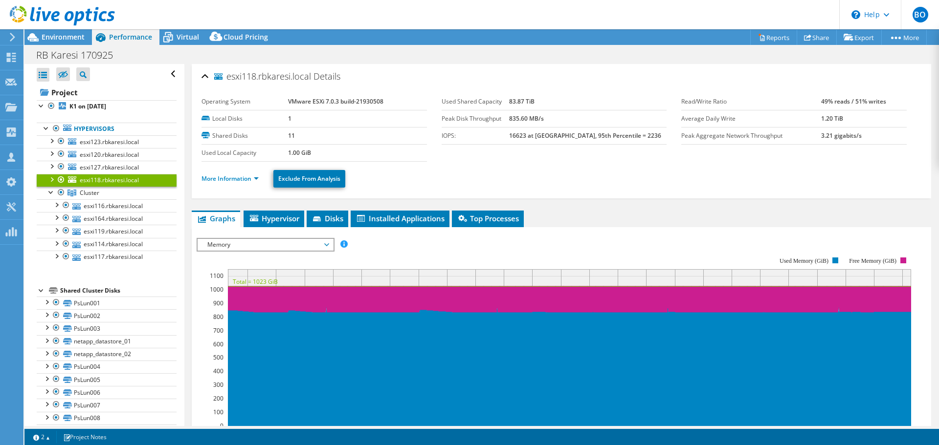
click at [296, 251] on div "Memory IOPS Disk Throughput IO Size Latency Queue Depth CPU Percentage Memory P…" at bounding box center [266, 245] width 138 height 14
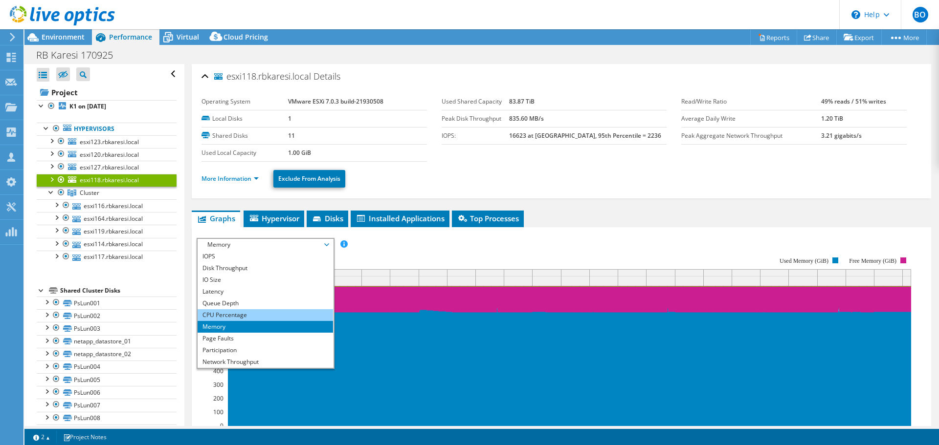
click at [269, 312] on li "CPU Percentage" at bounding box center [265, 316] width 135 height 12
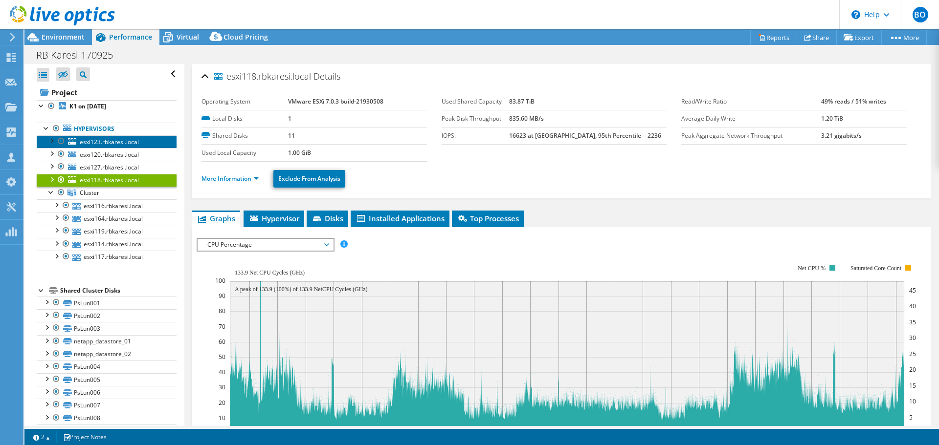
click at [106, 140] on span "esxi123.rbkaresi.local" at bounding box center [109, 142] width 59 height 8
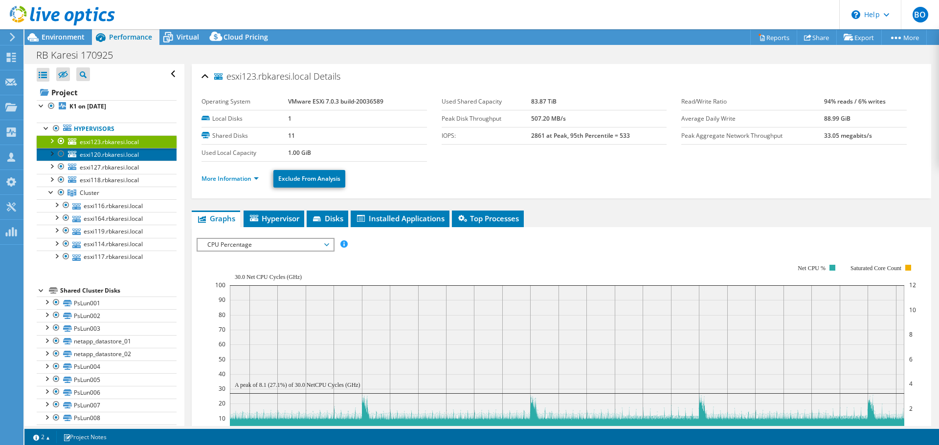
click at [118, 155] on span "esxi120.rbkaresi.local" at bounding box center [109, 155] width 59 height 8
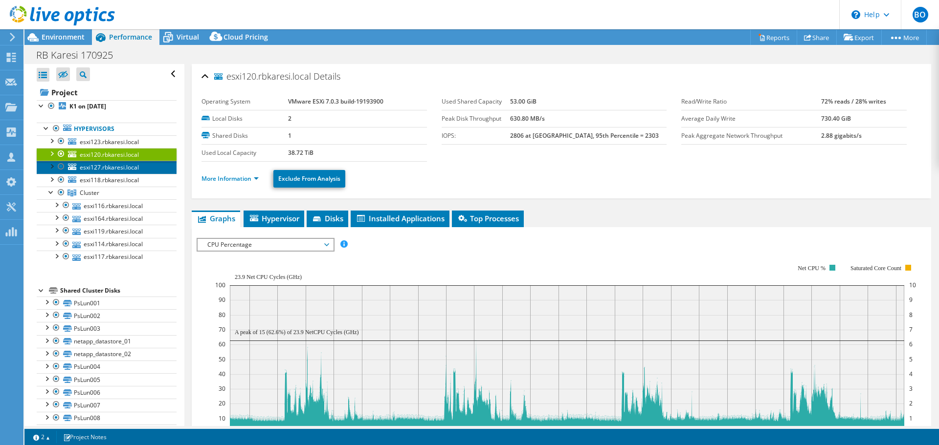
click at [119, 170] on span "esxi127.rbkaresi.local" at bounding box center [109, 167] width 59 height 8
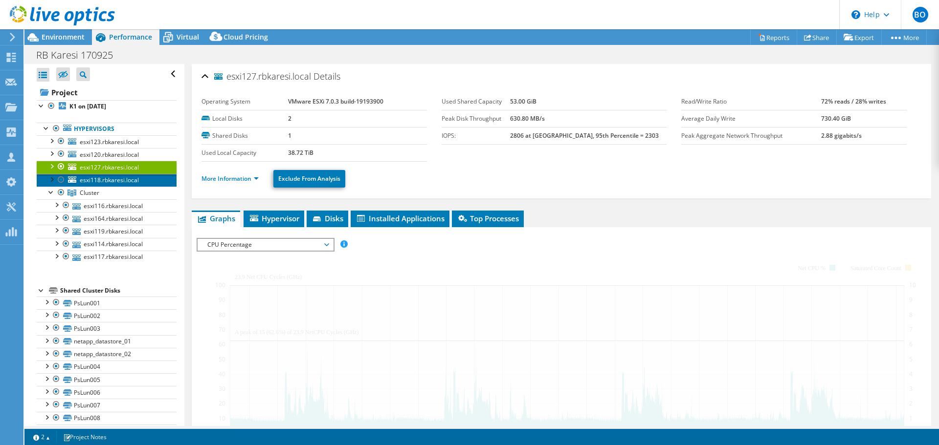
click at [119, 184] on span "esxi118.rbkaresi.local" at bounding box center [109, 180] width 59 height 8
